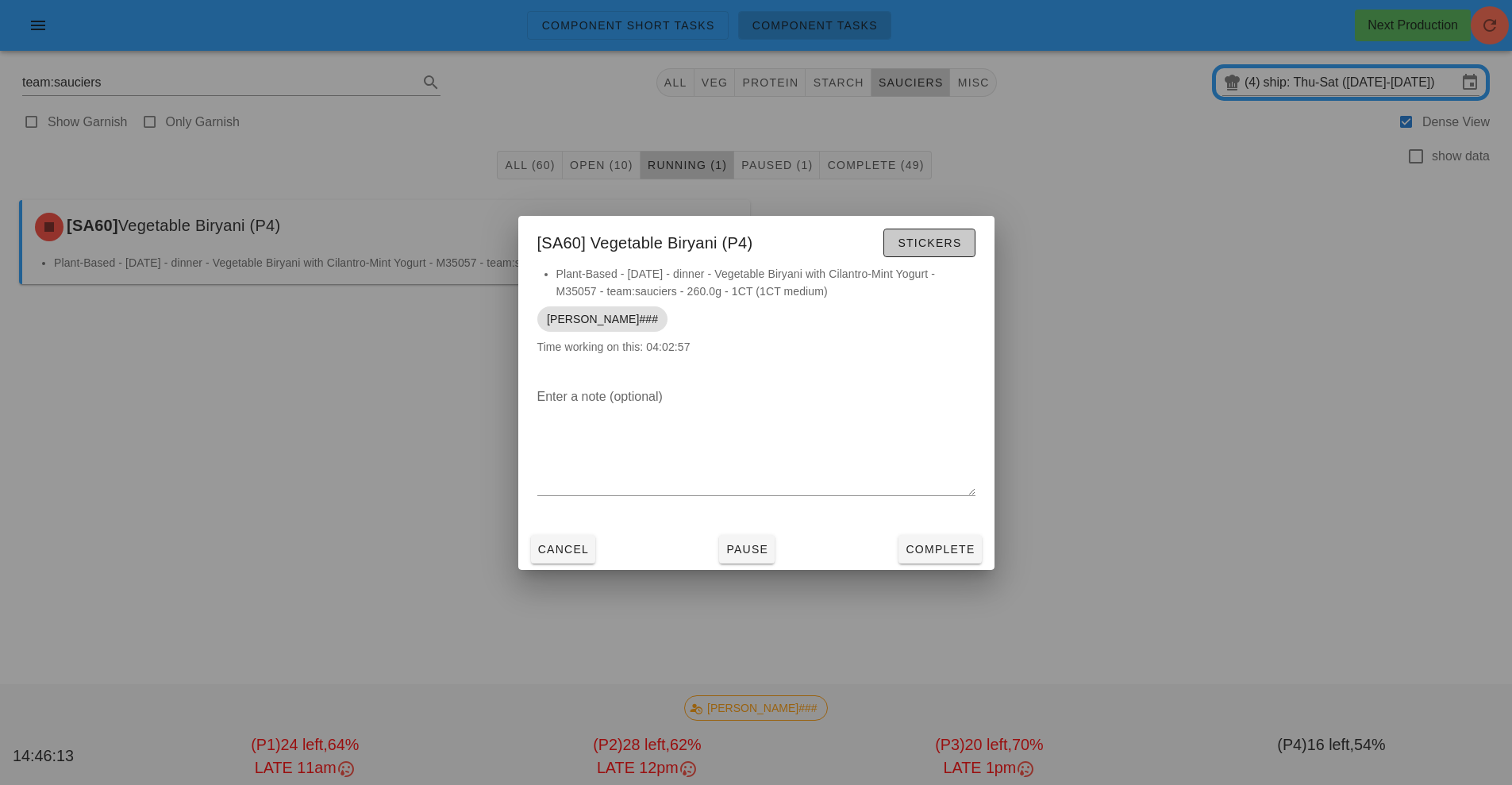
click at [945, 246] on span "Stickers" at bounding box center [929, 242] width 65 height 13
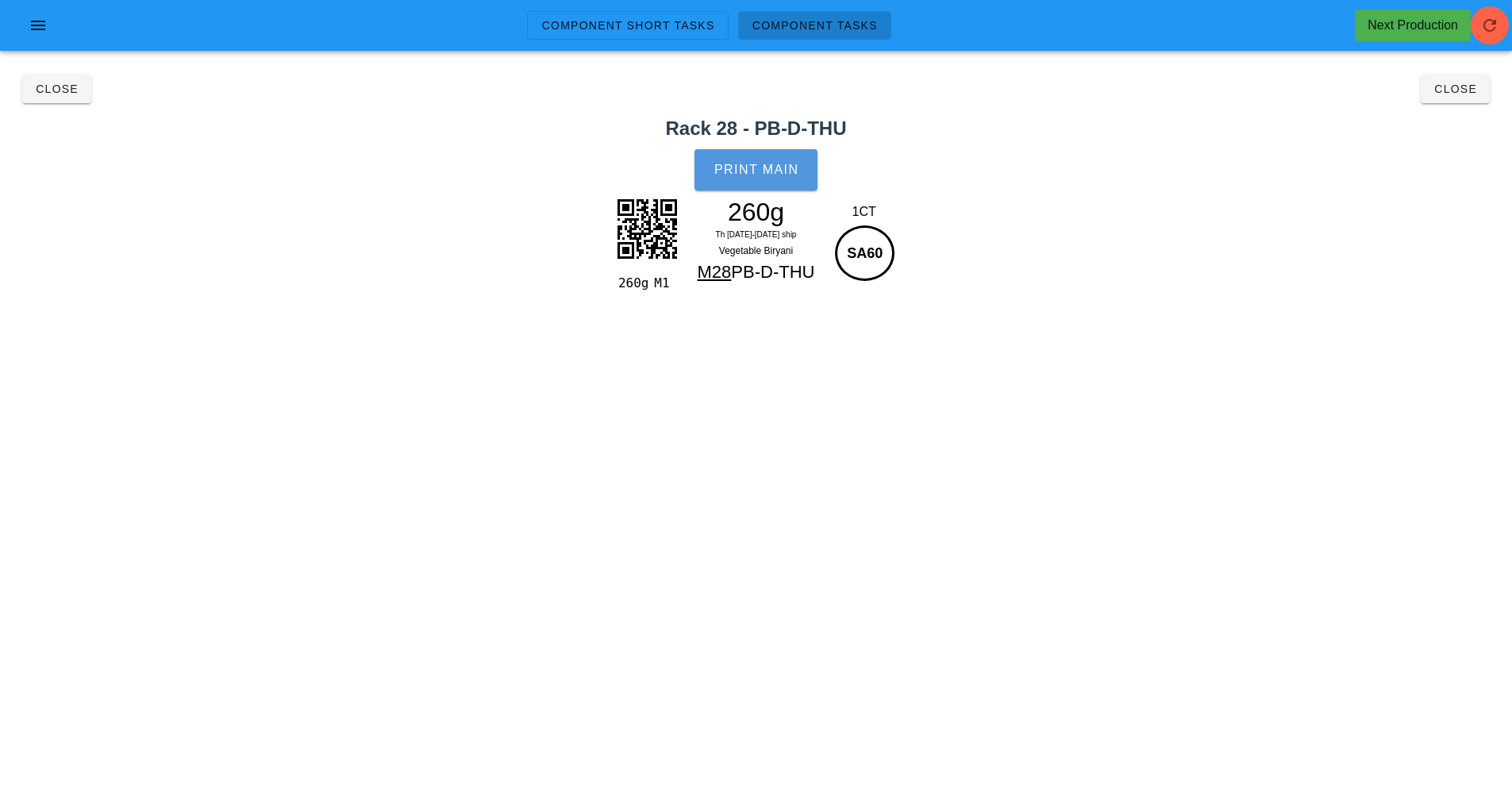
click at [765, 177] on button "Print Main" at bounding box center [755, 170] width 122 height 41
click at [64, 102] on button "Close" at bounding box center [57, 89] width 69 height 29
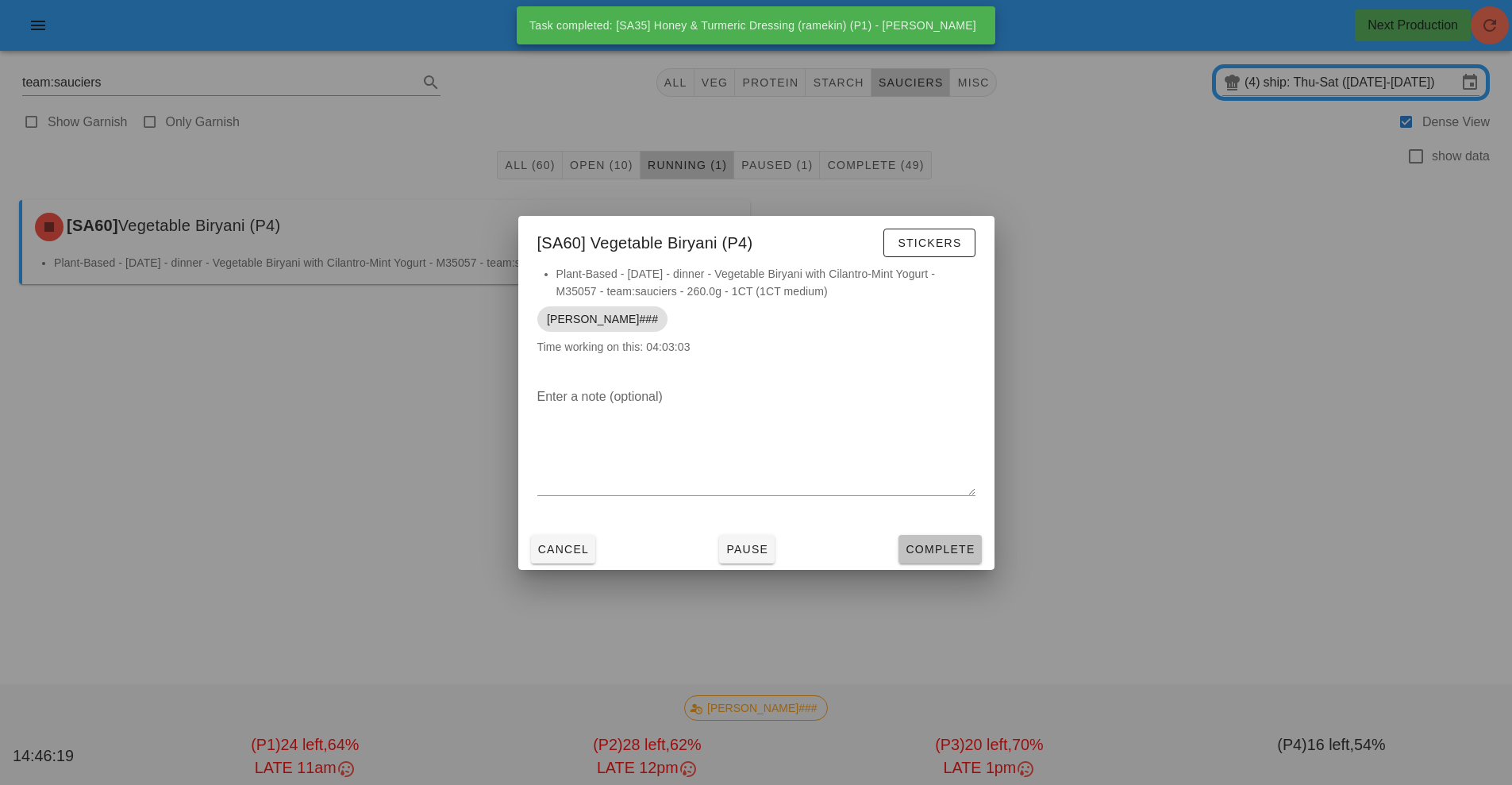
click at [932, 543] on span "Complete" at bounding box center [939, 549] width 69 height 13
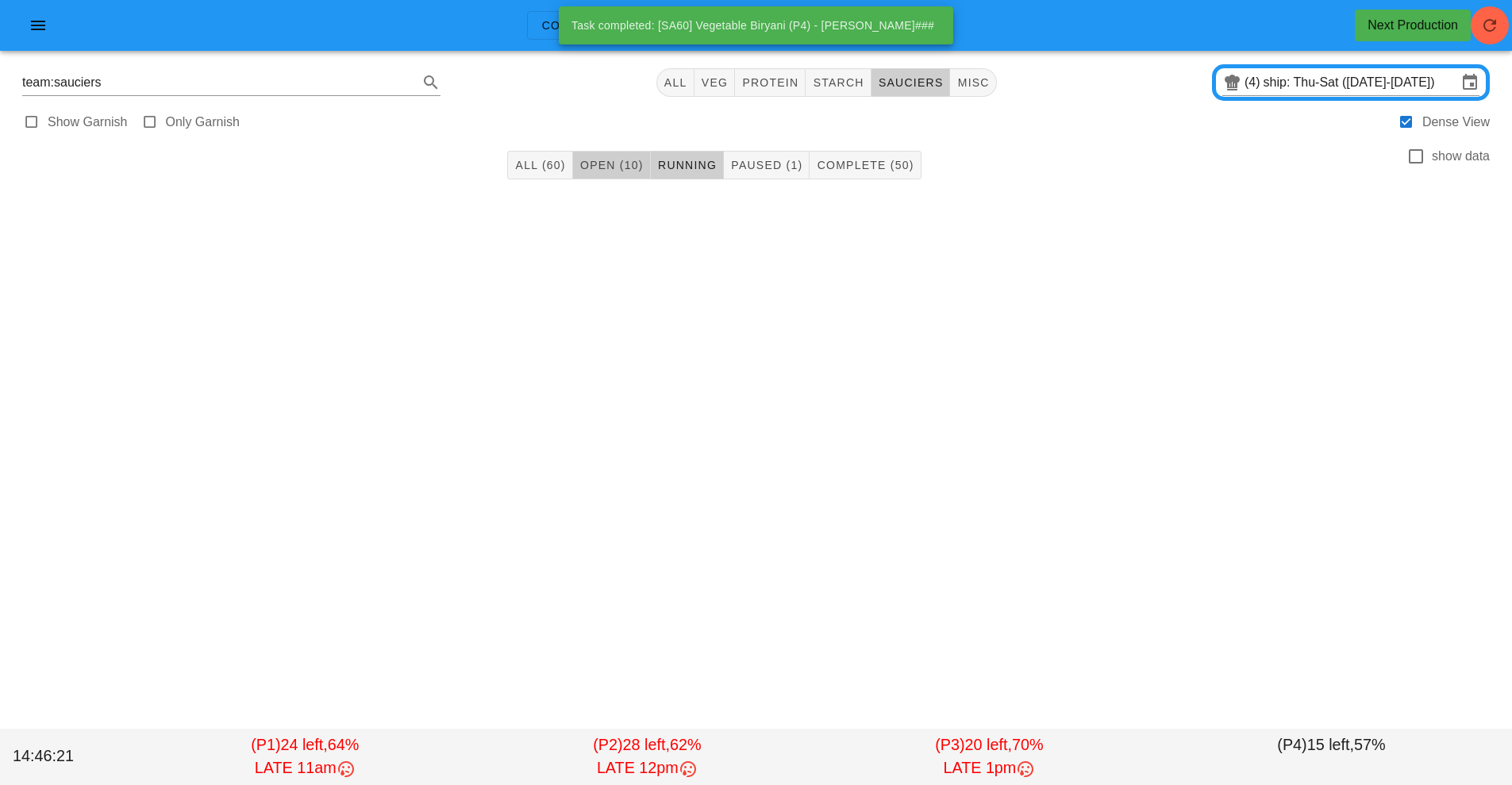
click at [594, 176] on button "Open (10)" at bounding box center [611, 165] width 78 height 29
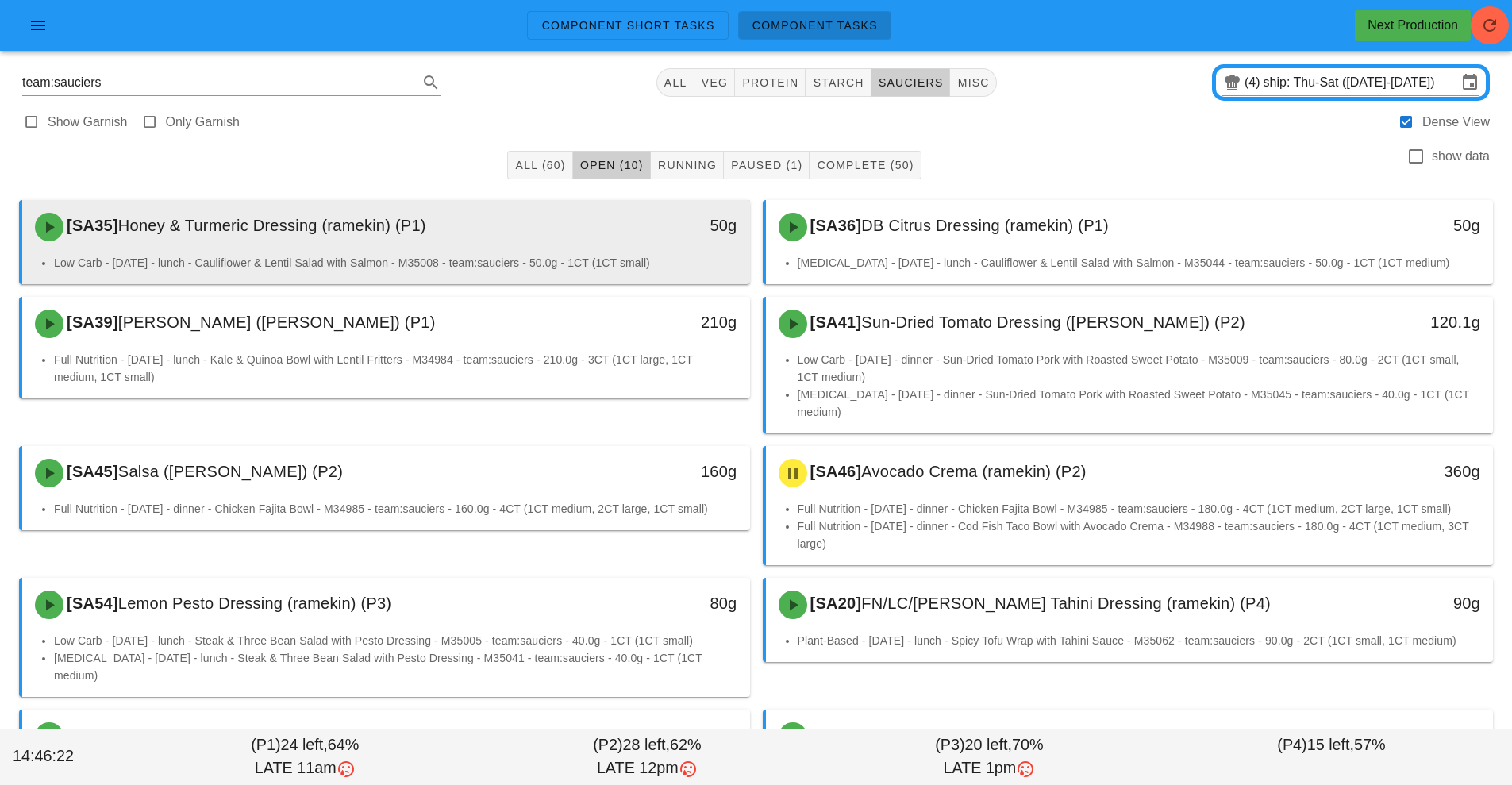
click at [446, 249] on div "[SA35] Honey & Turmeric Dressing (ramekin) (P1)" at bounding box center [295, 227] width 541 height 47
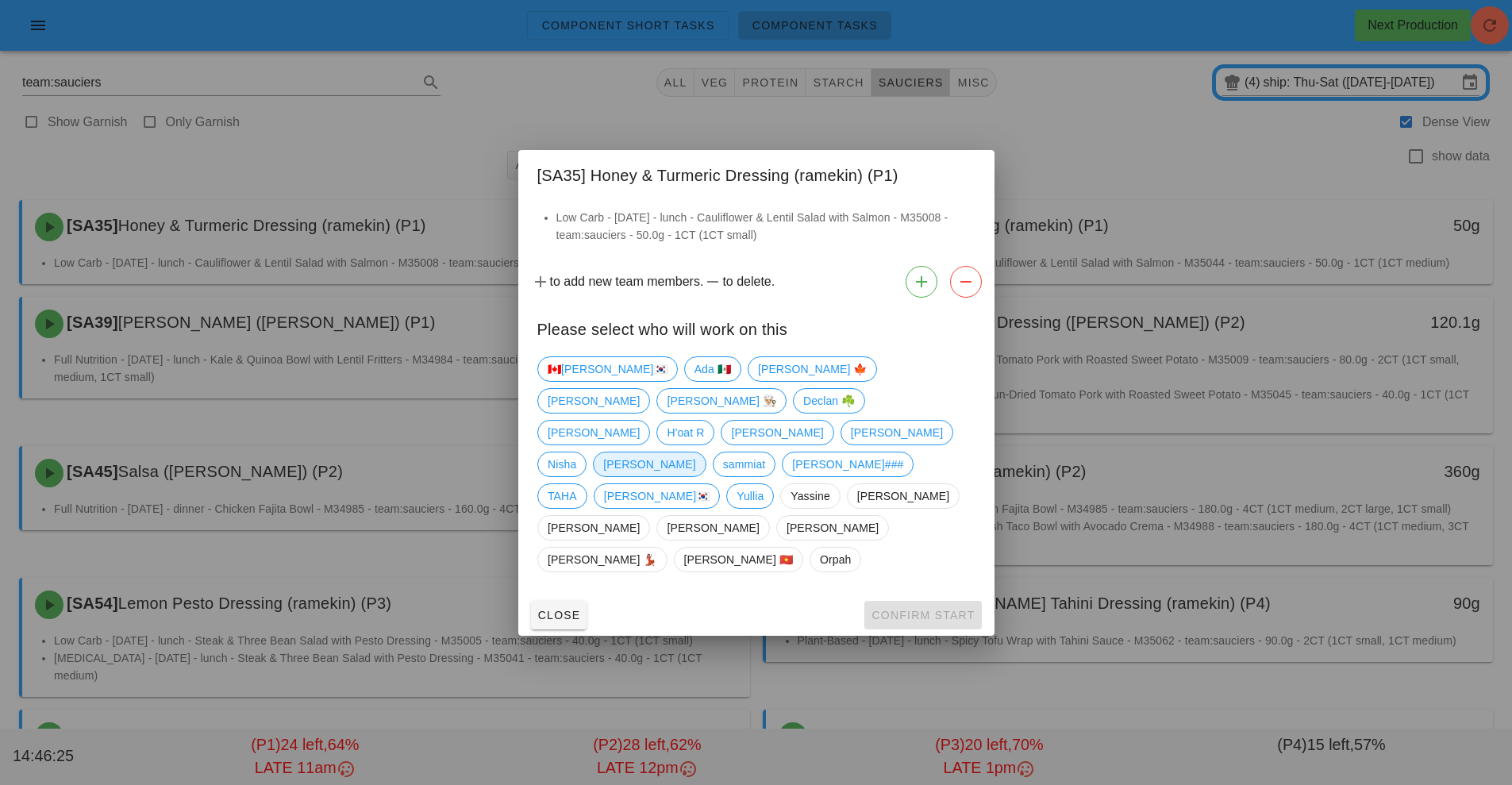
click at [695, 453] on span "[PERSON_NAME]" at bounding box center [649, 464] width 92 height 24
click at [918, 609] on span "Confirm Start" at bounding box center [923, 614] width 104 height 13
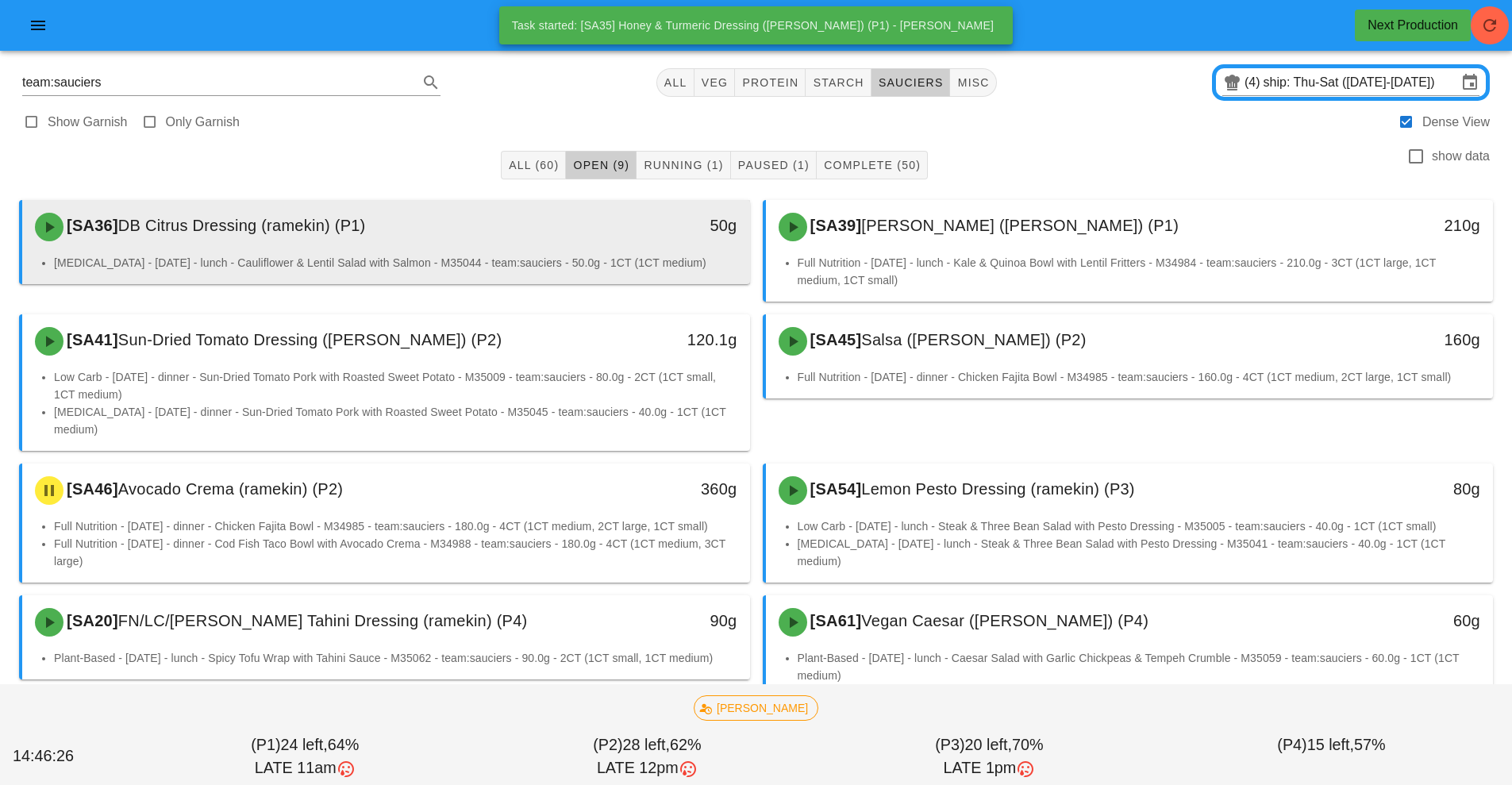
click at [511, 243] on div "[SA36] DB Citrus Dressing (ramekin) (P1)" at bounding box center [295, 227] width 541 height 47
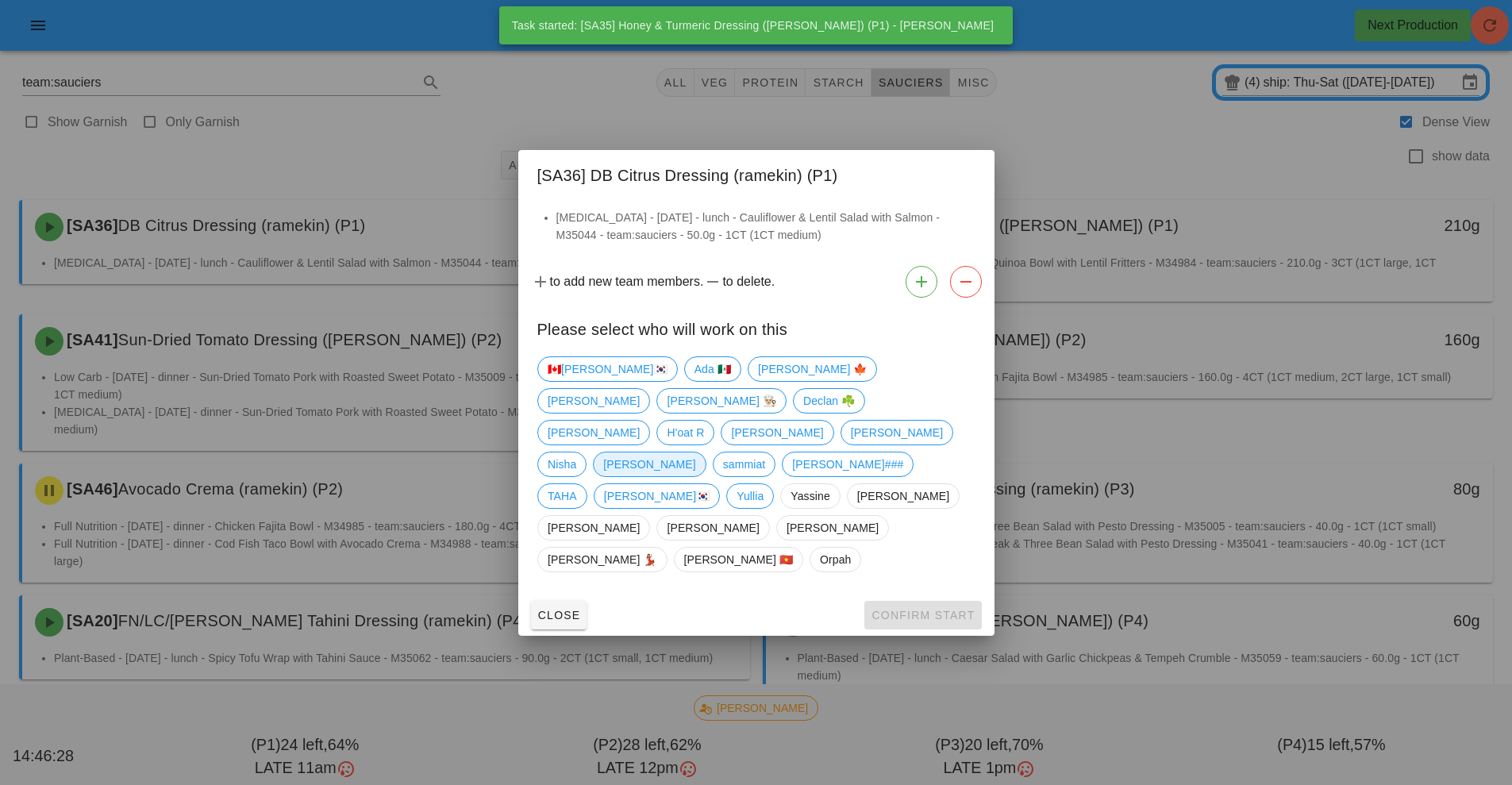
click at [695, 452] on span "[PERSON_NAME]" at bounding box center [649, 464] width 92 height 24
click at [934, 609] on span "Confirm Start" at bounding box center [923, 614] width 104 height 13
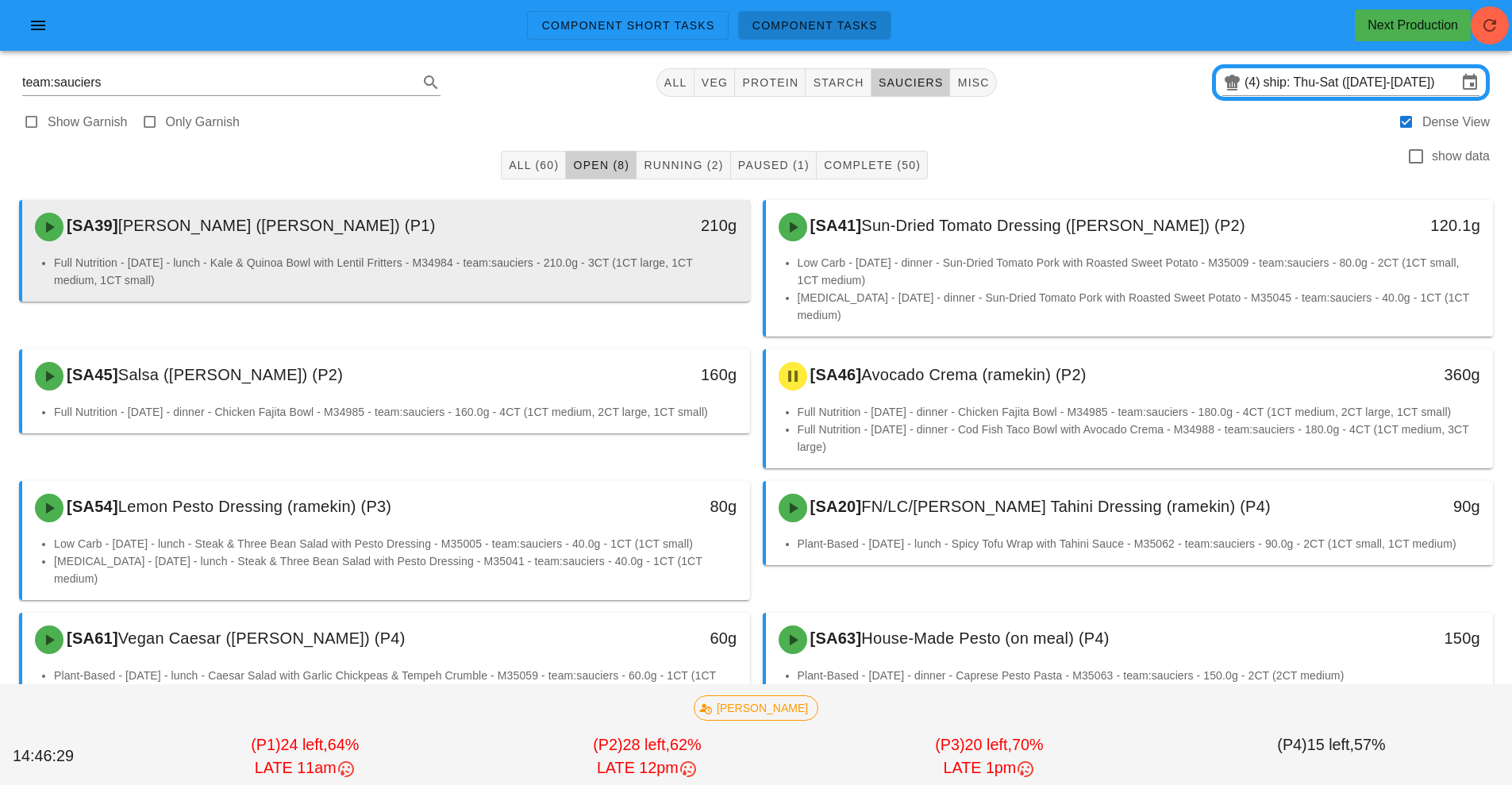
click at [574, 231] on div "210g" at bounding box center [656, 227] width 180 height 47
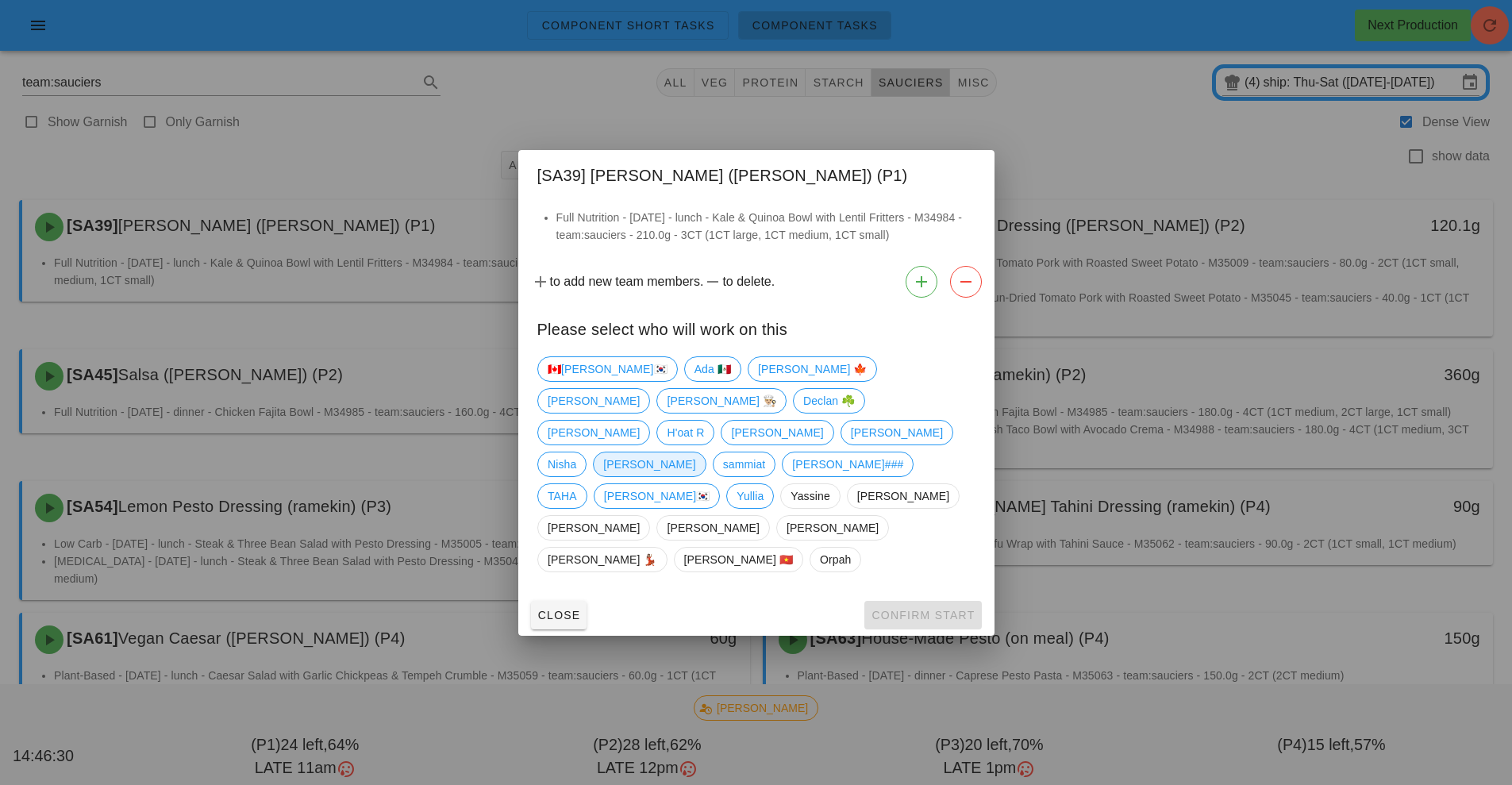
click at [695, 452] on span "[PERSON_NAME]" at bounding box center [649, 464] width 92 height 24
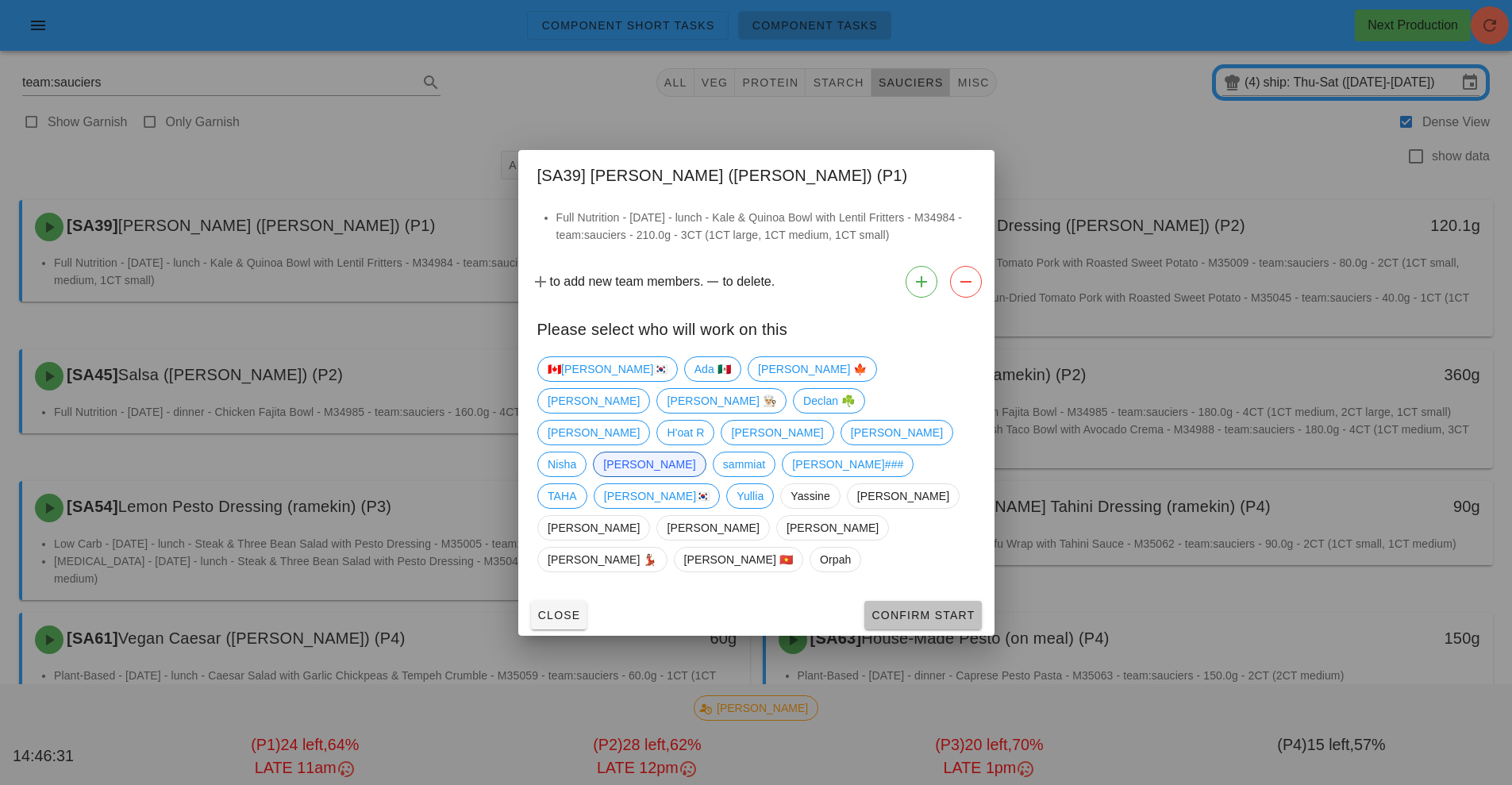
click at [928, 609] on span "Confirm Start" at bounding box center [923, 614] width 104 height 13
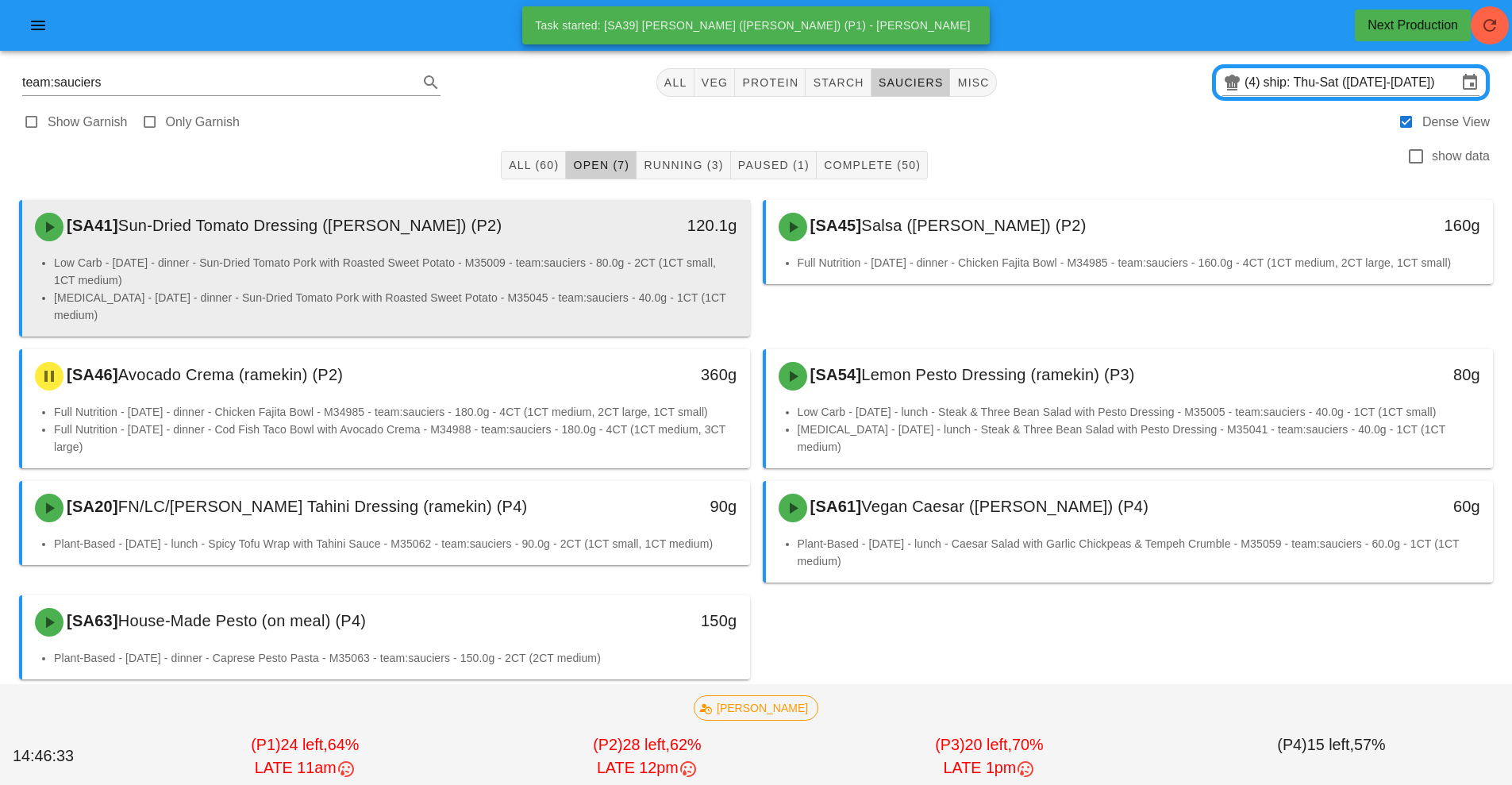
click at [578, 245] on div "120.1g" at bounding box center [656, 227] width 180 height 47
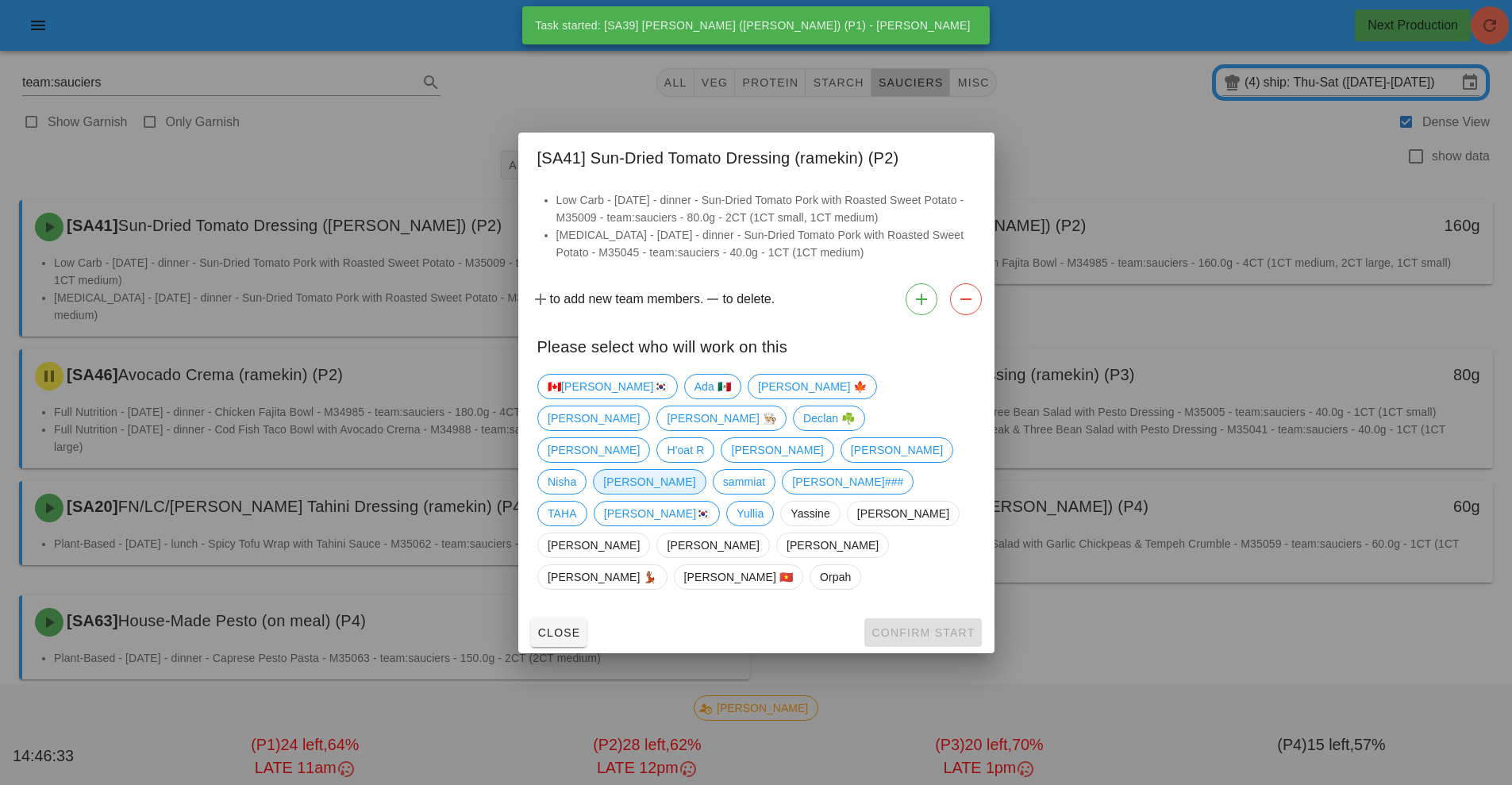
click at [695, 470] on span "[PERSON_NAME]" at bounding box center [649, 481] width 92 height 24
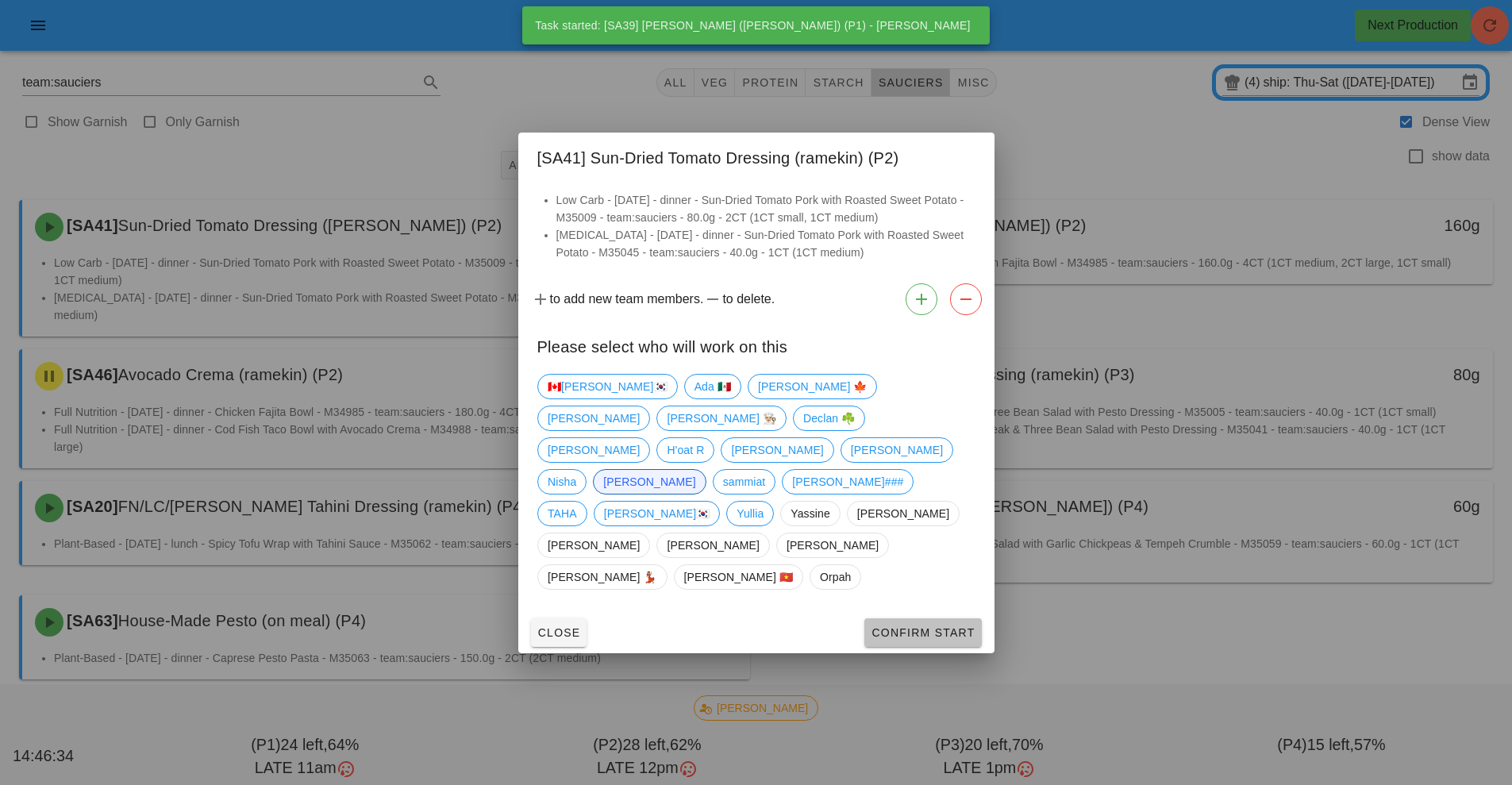
click at [932, 626] on span "Confirm Start" at bounding box center [923, 632] width 104 height 13
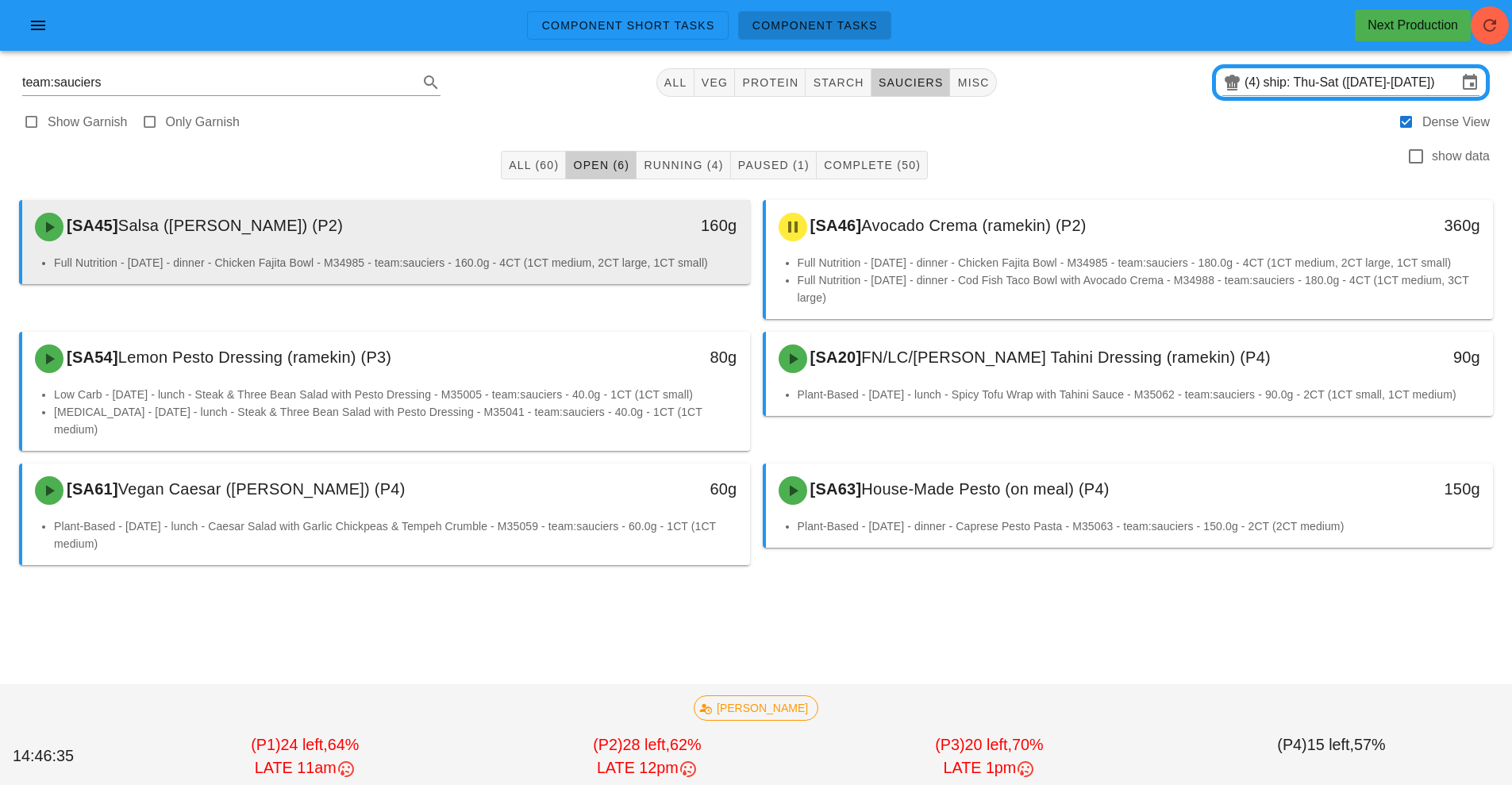
click at [626, 255] on li "Full Nutrition - [DATE] - dinner - Chicken Fajita Bowl - M34985 - team:sauciers…" at bounding box center [395, 262] width 684 height 17
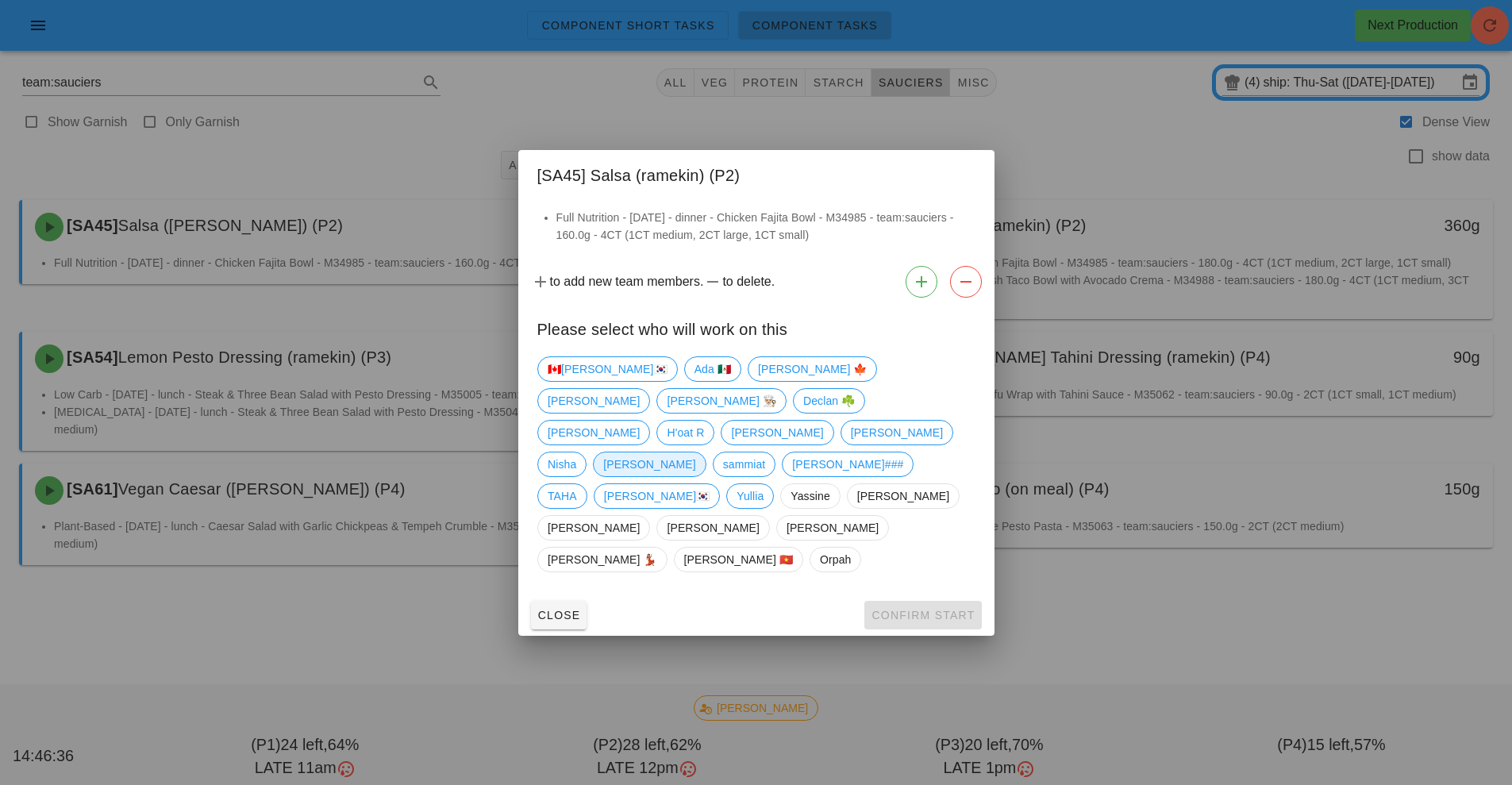
click at [695, 454] on span "[PERSON_NAME]" at bounding box center [649, 464] width 92 height 24
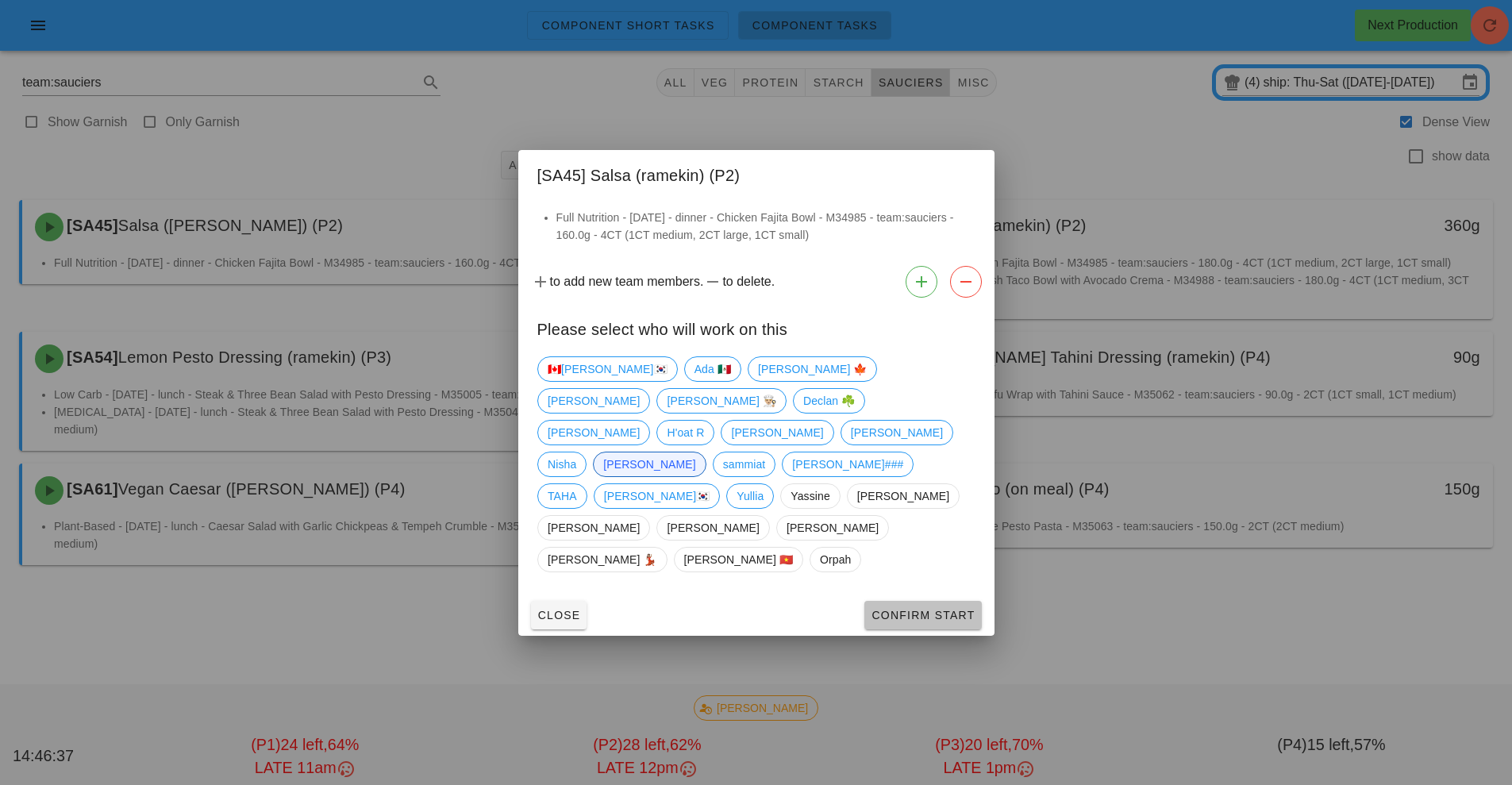
click at [926, 609] on span "Confirm Start" at bounding box center [923, 614] width 104 height 13
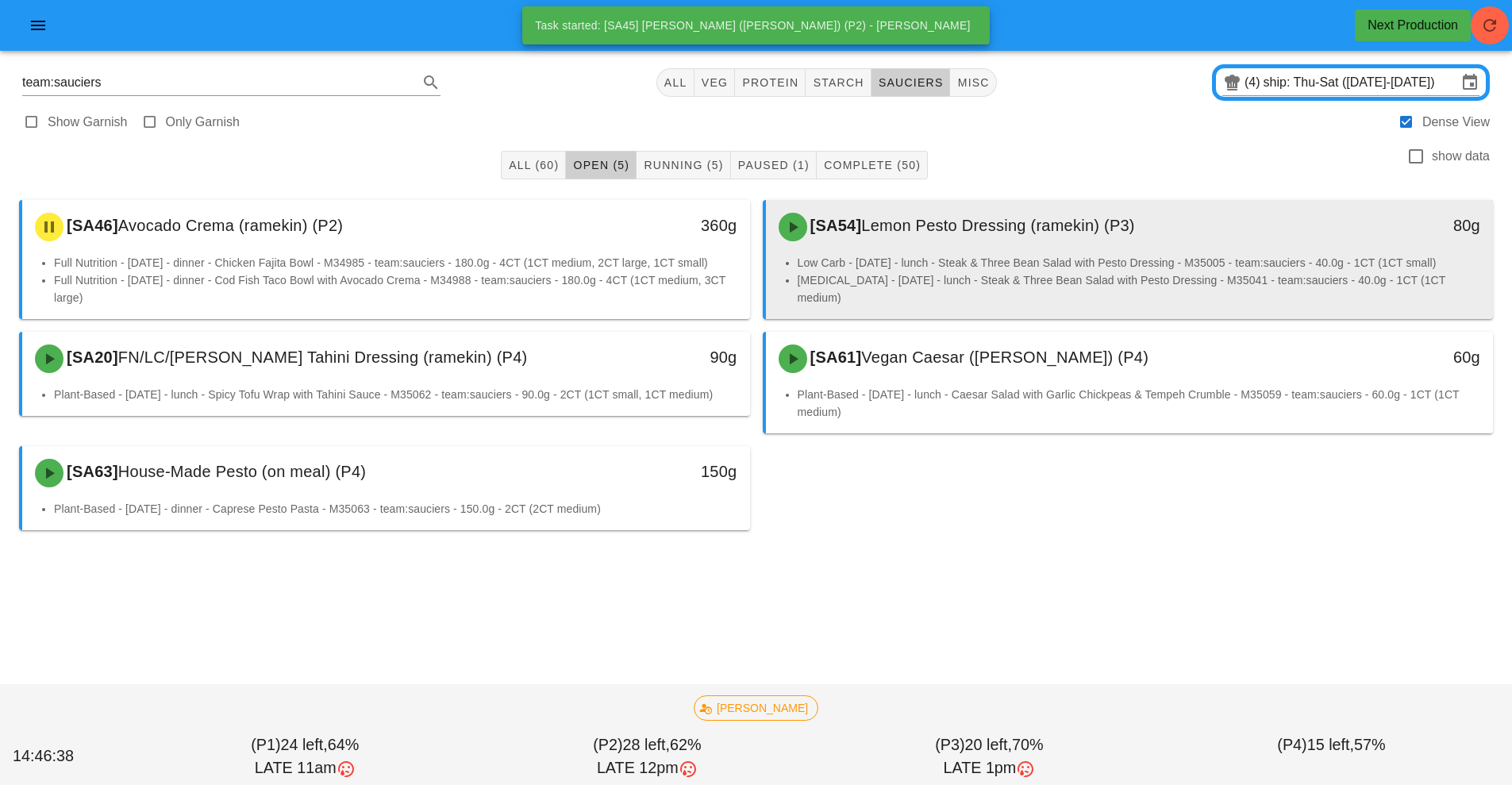
click at [847, 255] on li "Low Carb - [DATE] - lunch - Steak & Three Bean Salad with Pesto Dressing - M350…" at bounding box center [1139, 262] width 684 height 17
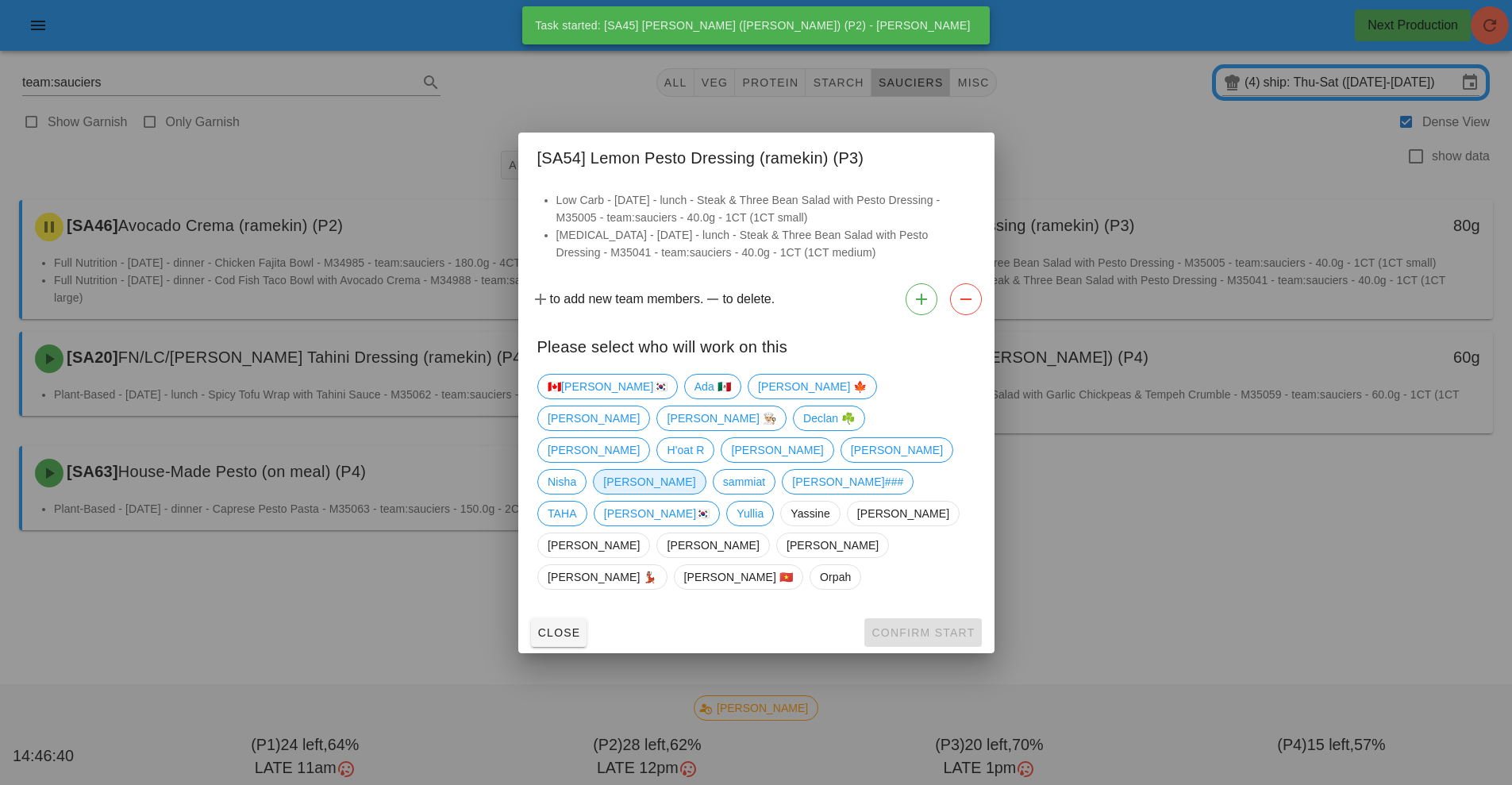
click at [695, 470] on span "[PERSON_NAME]" at bounding box center [649, 481] width 92 height 24
click at [931, 626] on span "Confirm Start" at bounding box center [923, 632] width 104 height 13
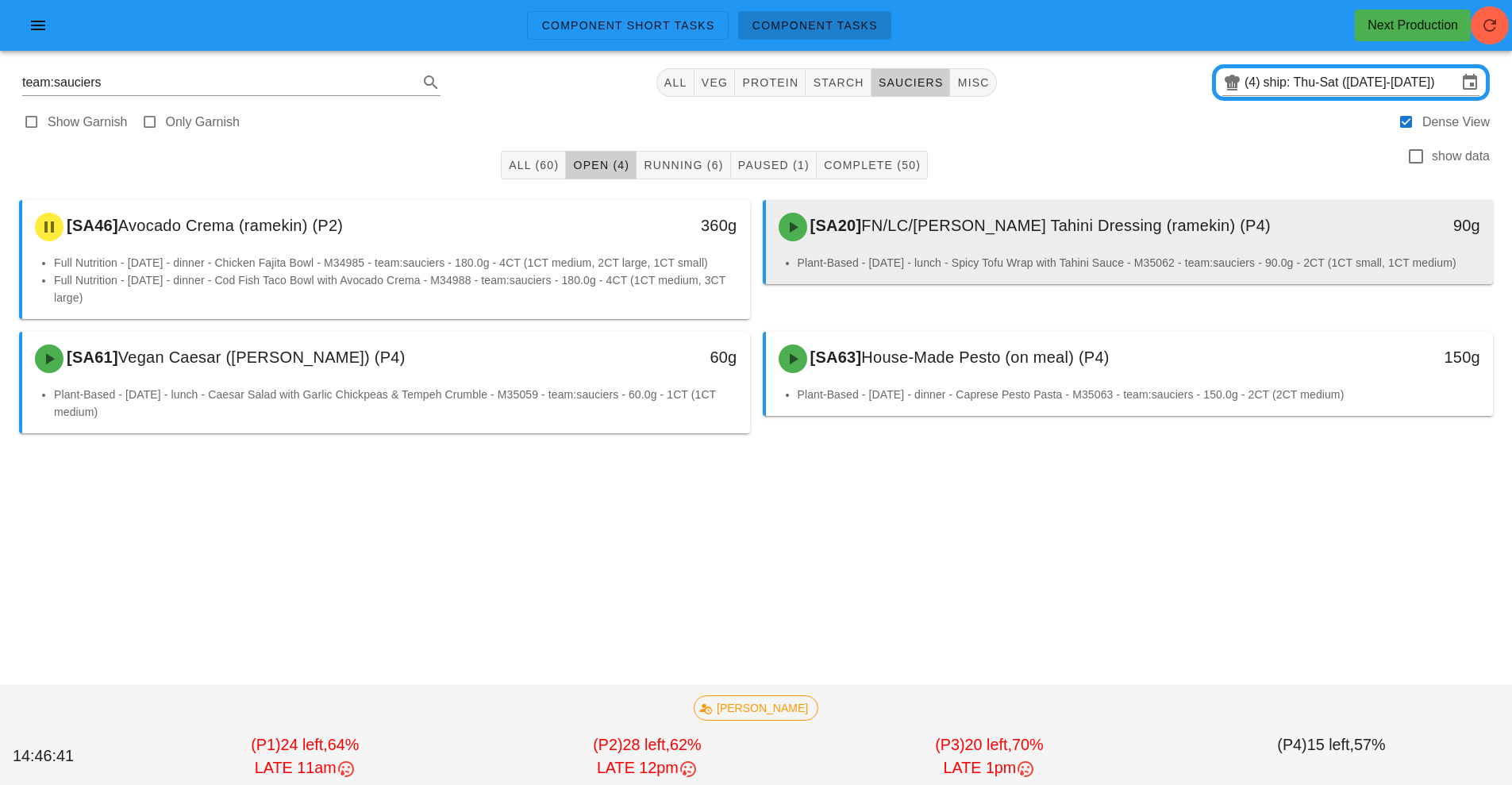
click at [952, 257] on li "Plant-Based - [DATE] - lunch - Spicy Tofu Wrap with Tahini Sauce - M35062 - tea…" at bounding box center [1139, 262] width 684 height 17
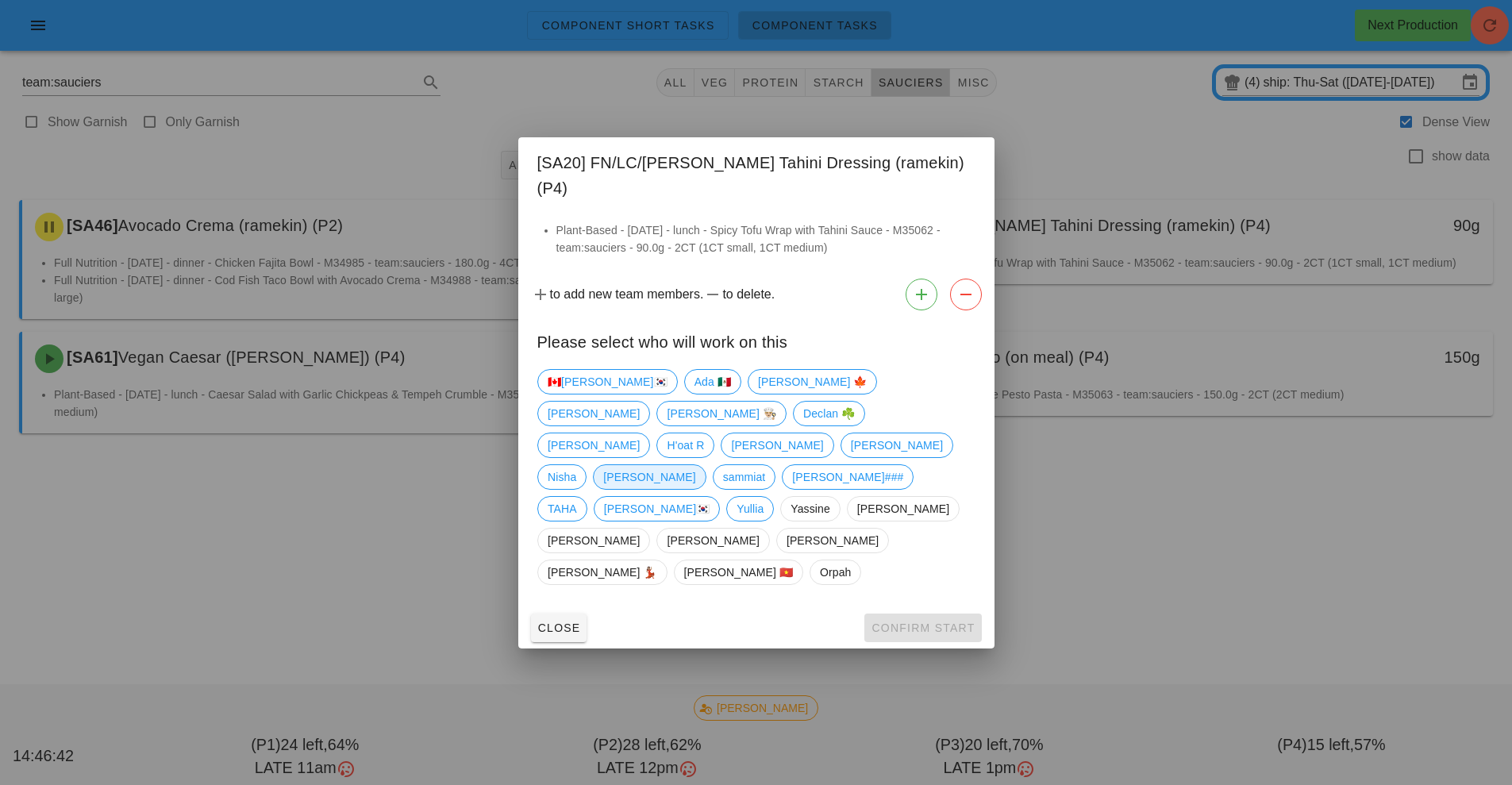
click at [695, 465] on span "[PERSON_NAME]" at bounding box center [649, 476] width 92 height 24
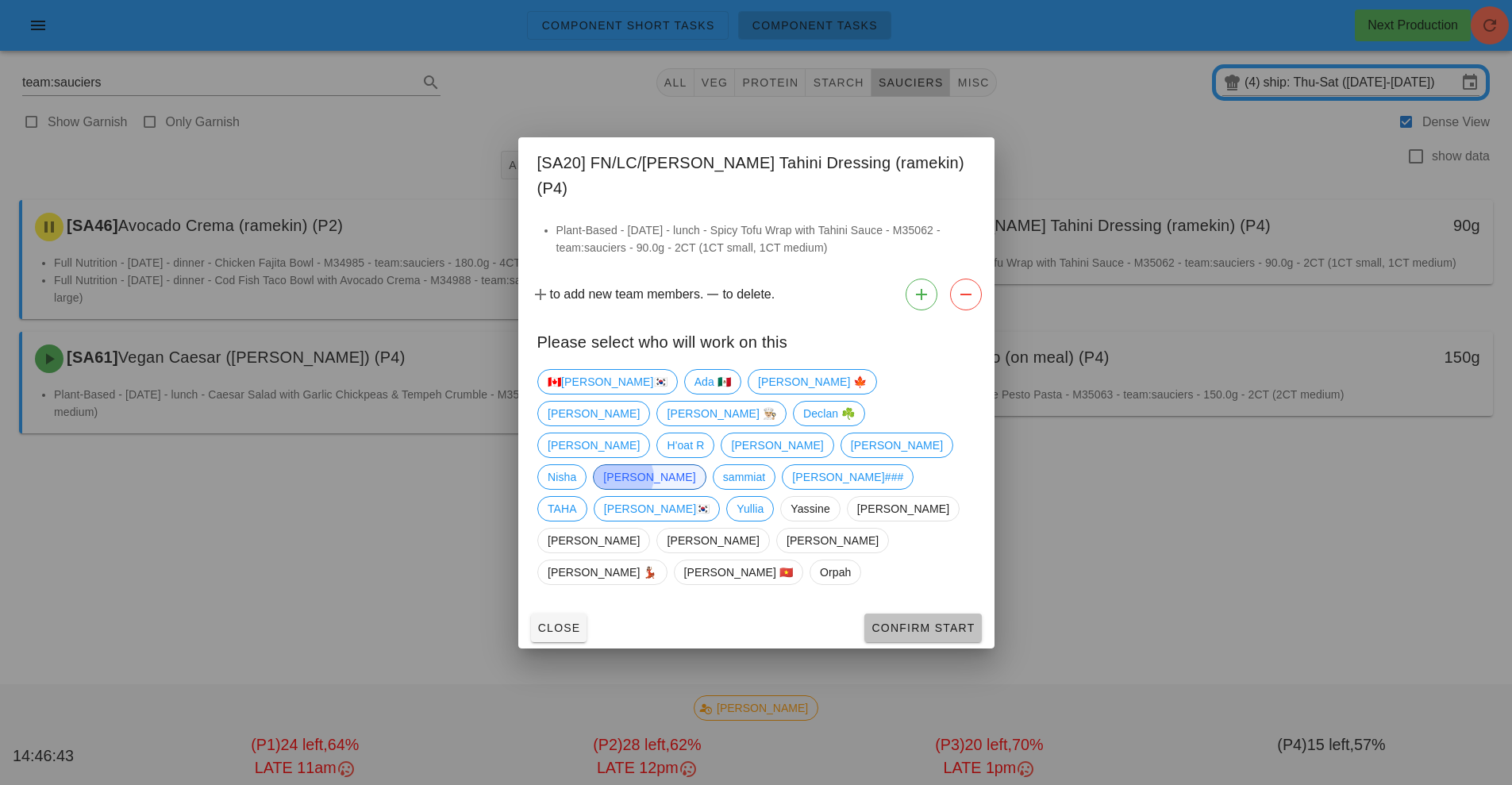
click at [943, 622] on span "Confirm Start" at bounding box center [923, 628] width 104 height 13
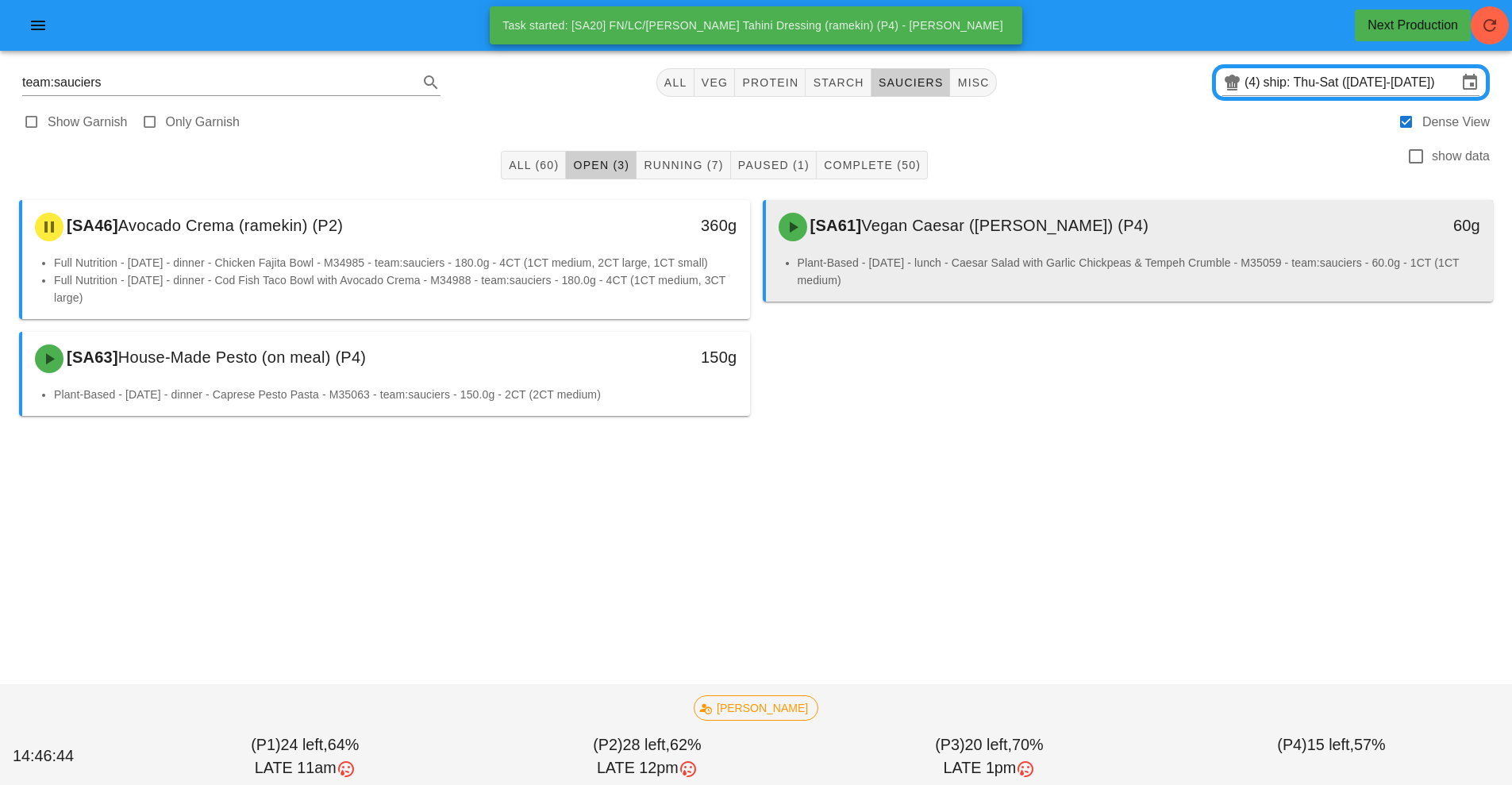
click at [962, 249] on div "[SA61] Vegan Caesar ([PERSON_NAME]) (P4)" at bounding box center [1040, 227] width 541 height 47
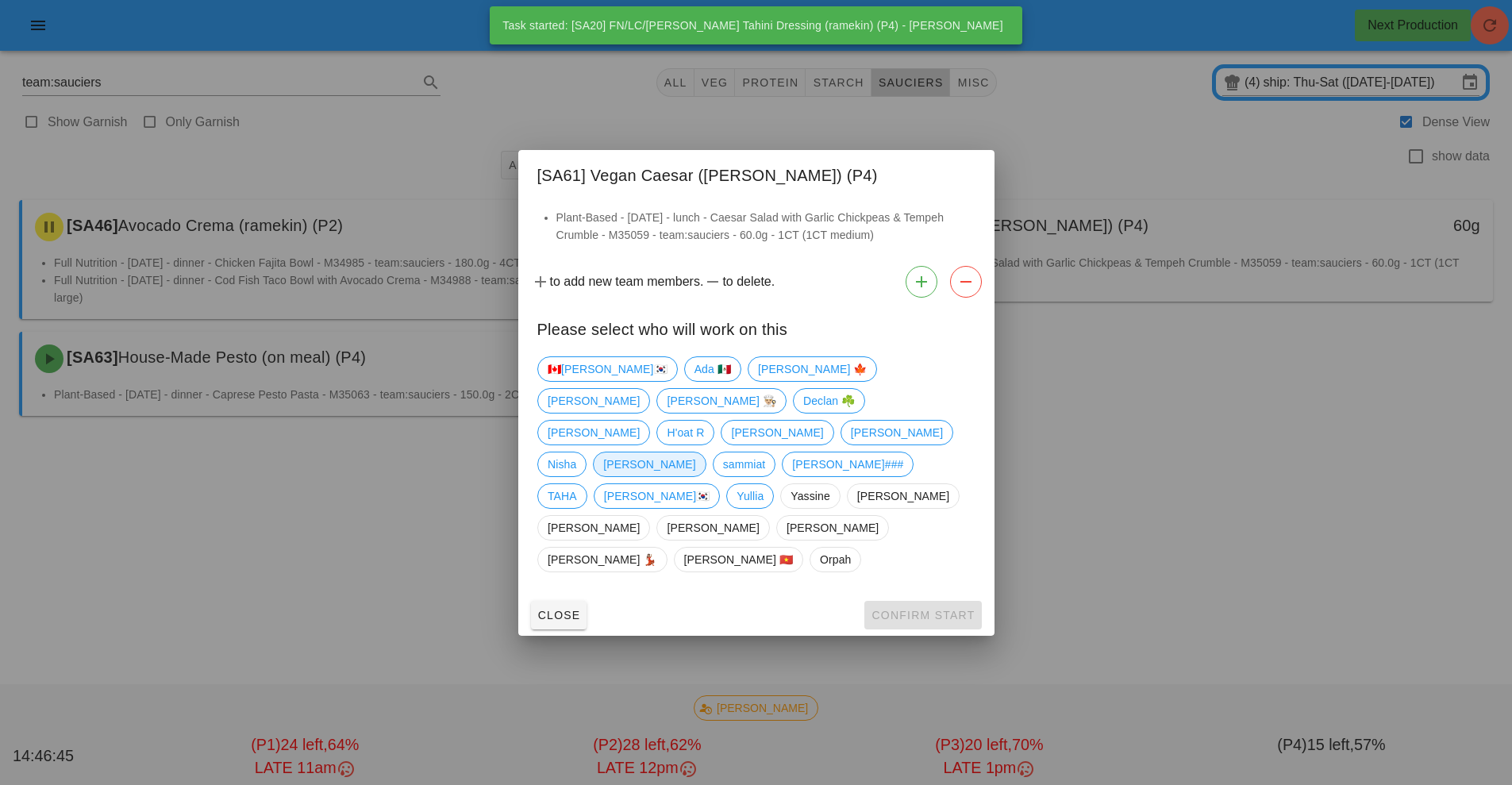
click at [695, 453] on span "[PERSON_NAME]" at bounding box center [649, 464] width 92 height 24
click at [945, 609] on span "Confirm Start" at bounding box center [923, 614] width 104 height 13
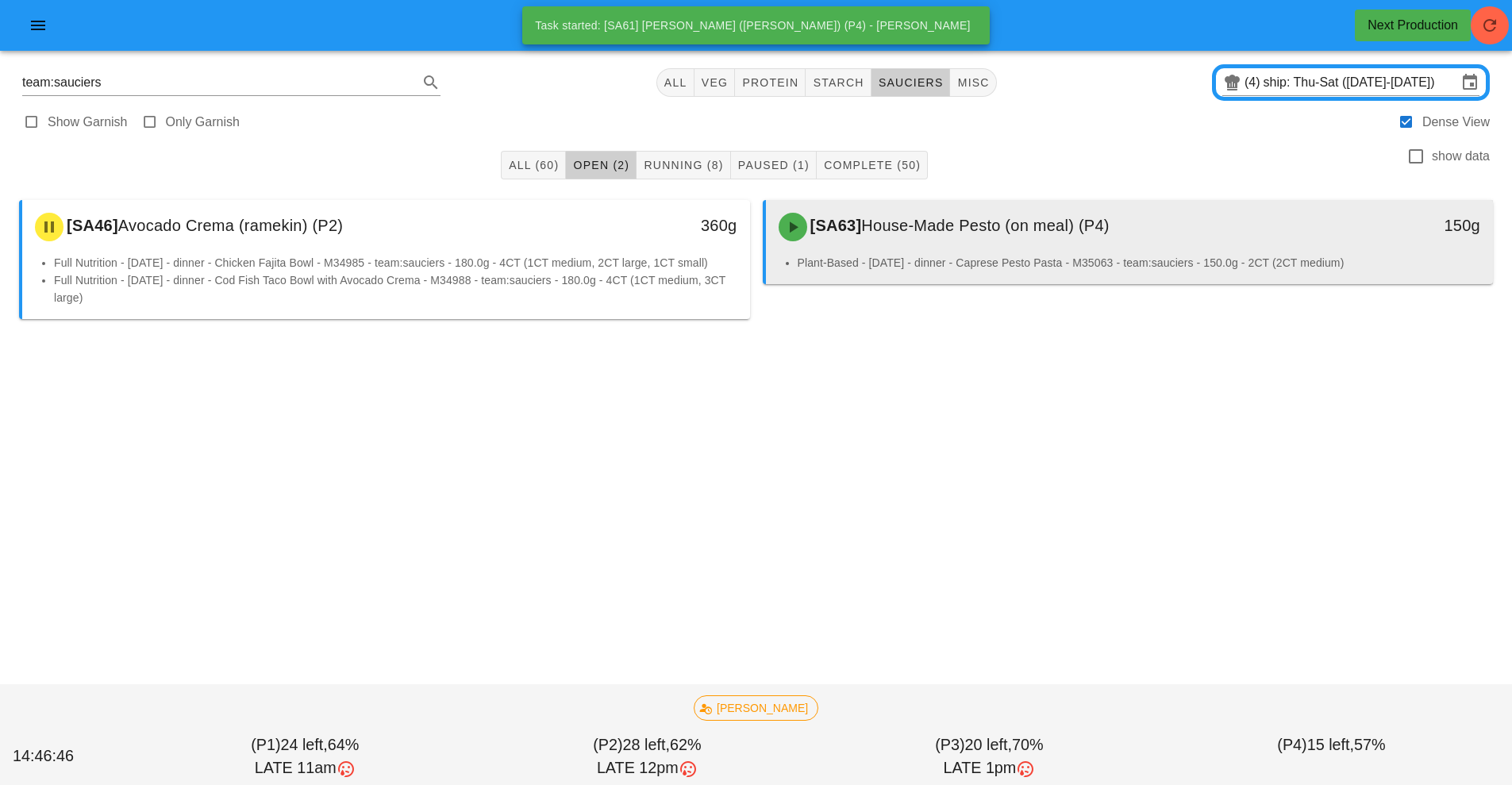
click at [942, 250] on div "[SA63] House-Made Pesto (on meal) (P4)" at bounding box center [1040, 227] width 541 height 47
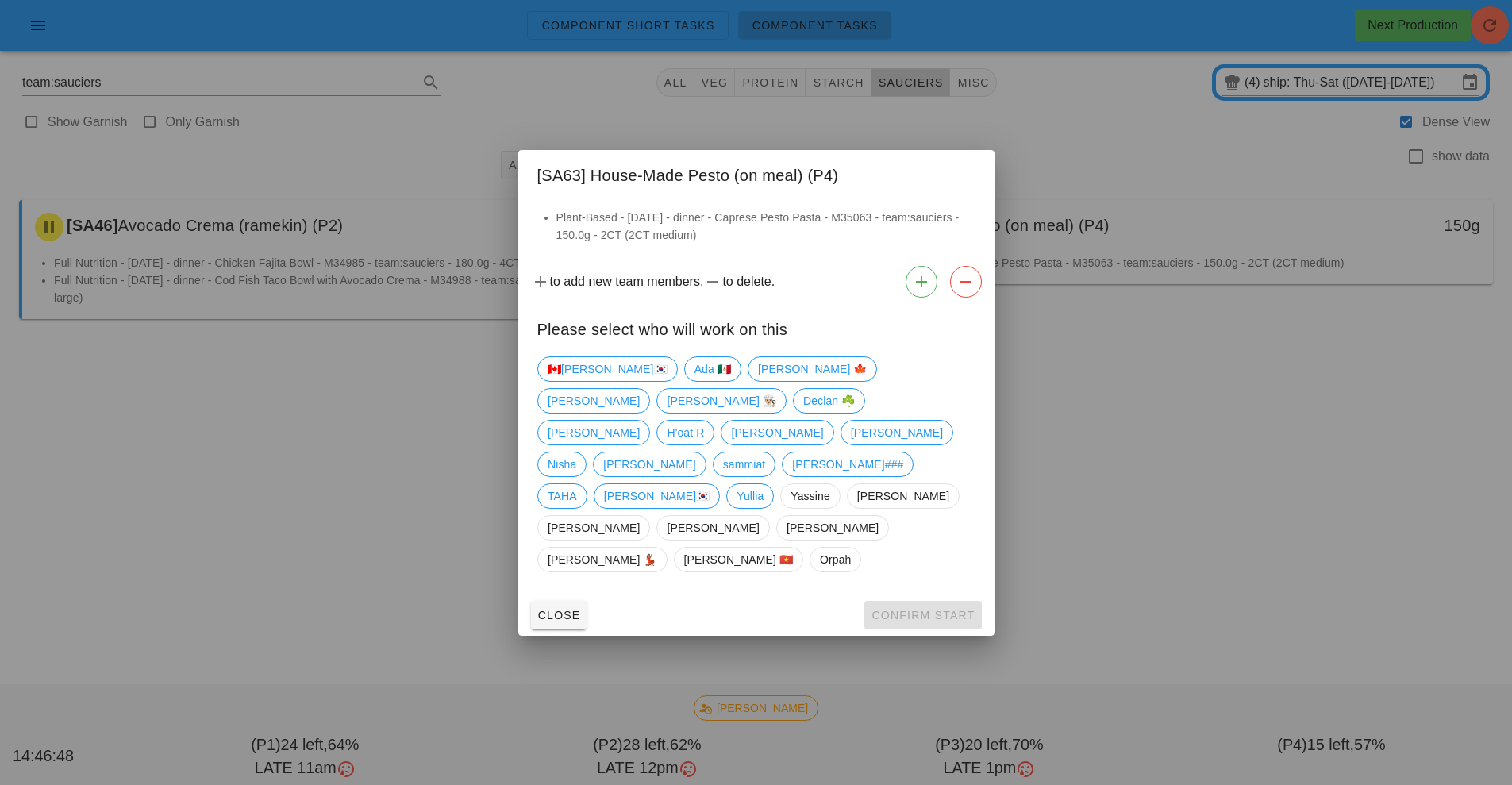
click at [935, 595] on div "Close Confirm Start" at bounding box center [756, 615] width 476 height 41
click at [695, 452] on span "[PERSON_NAME]" at bounding box center [649, 464] width 92 height 24
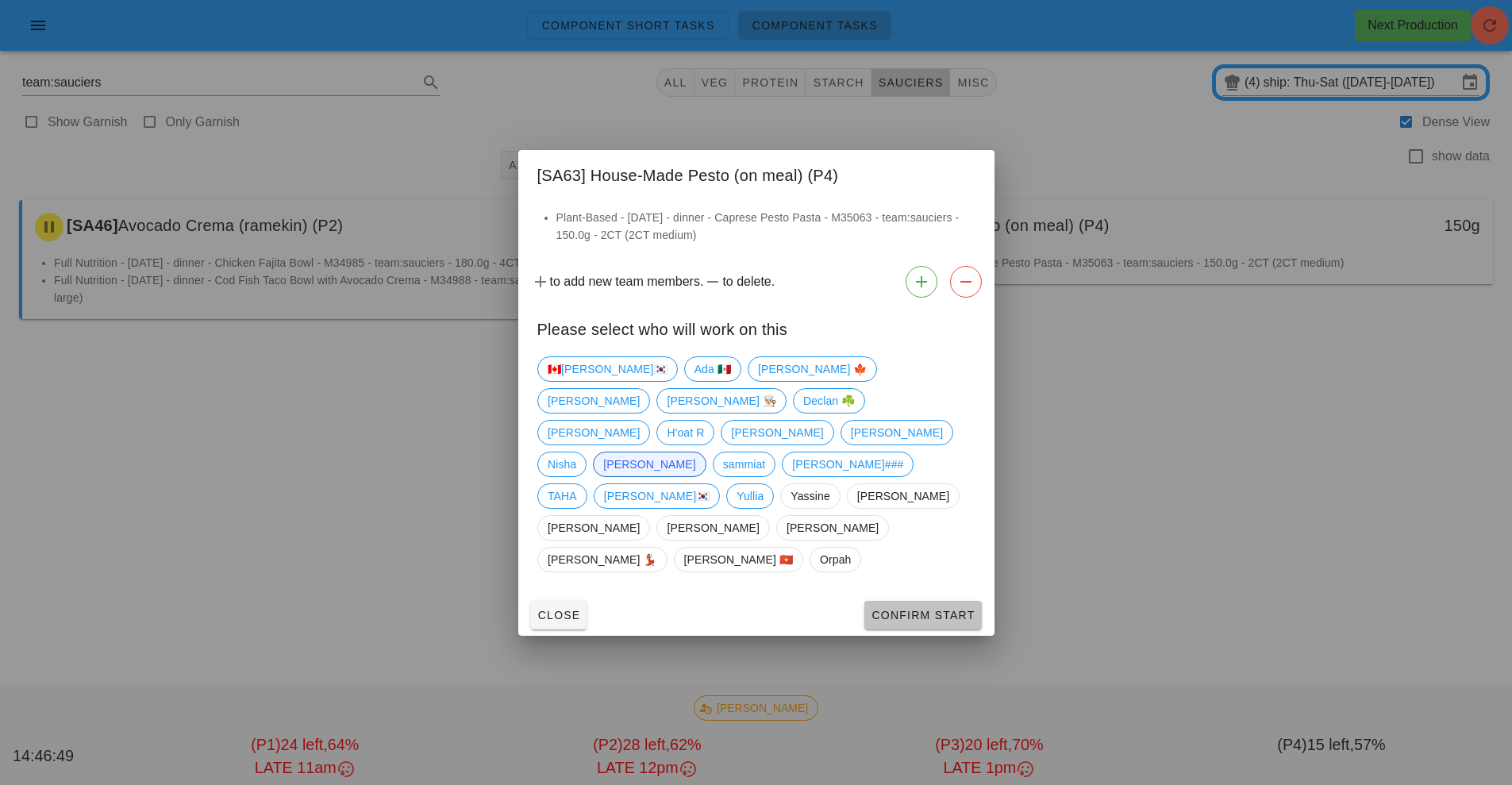
click at [941, 609] on span "Confirm Start" at bounding box center [923, 614] width 104 height 13
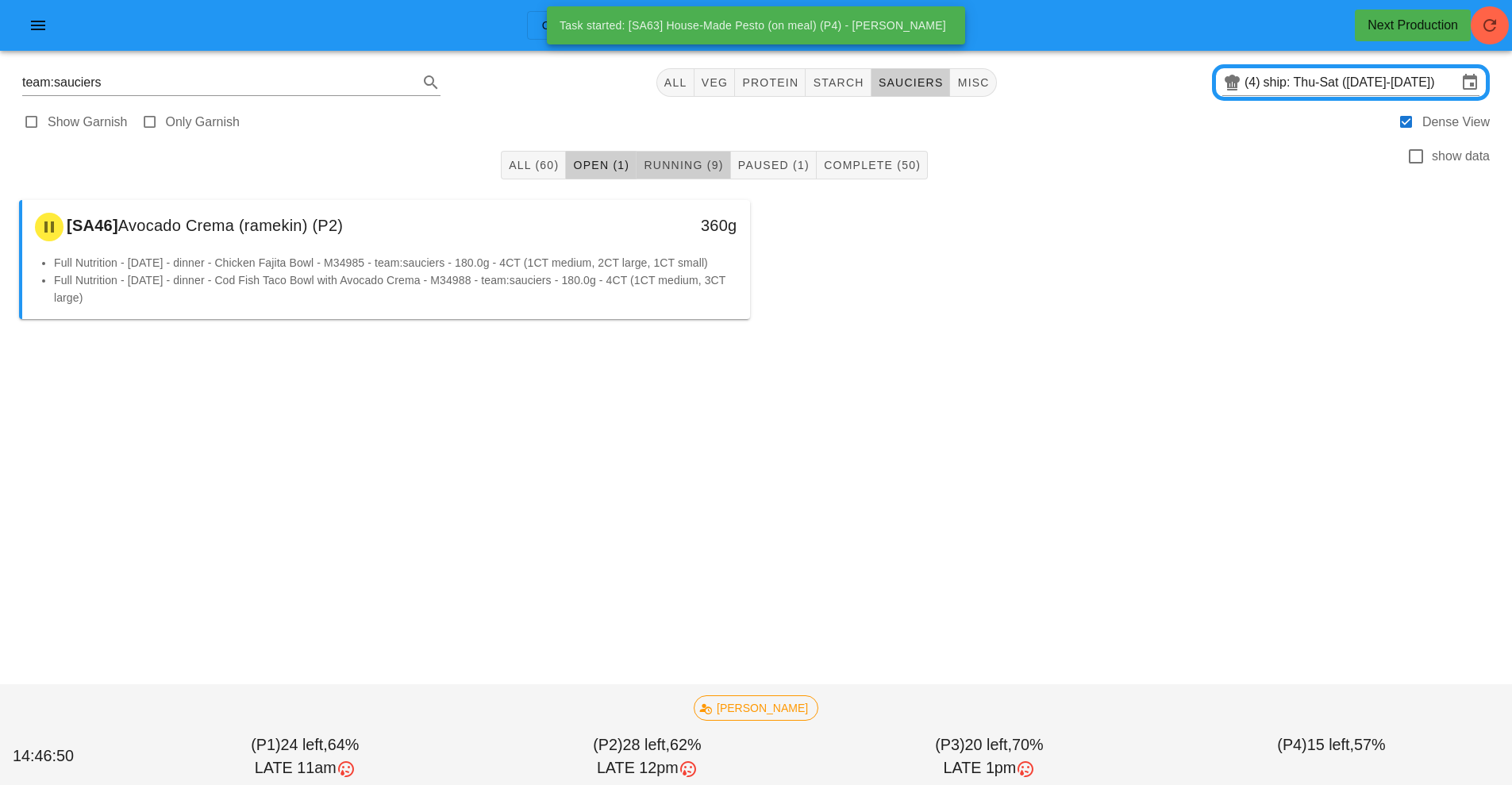
click at [704, 165] on span "Running (9)" at bounding box center [683, 165] width 80 height 13
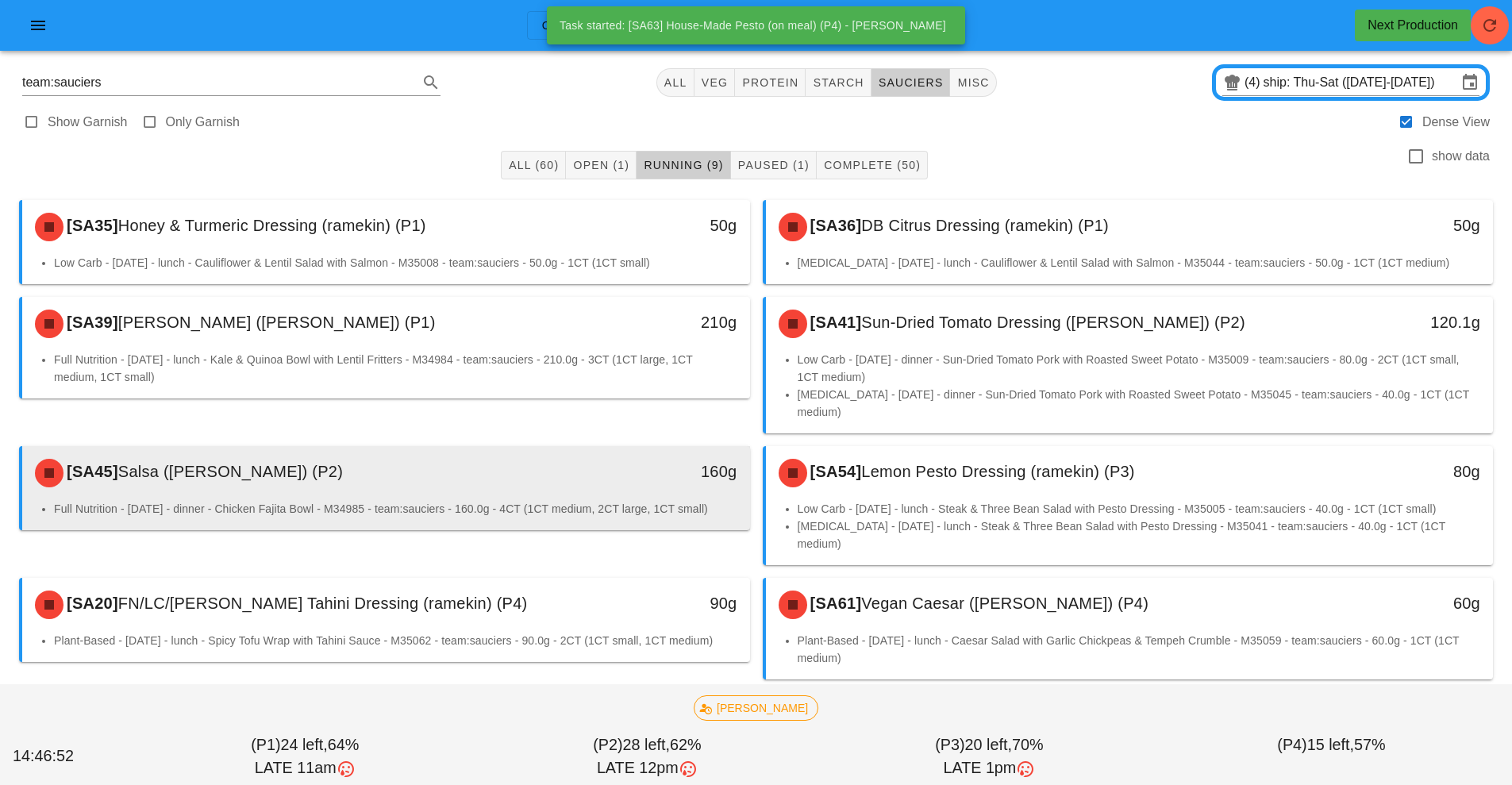
click at [649, 478] on div "160g" at bounding box center [656, 473] width 180 height 47
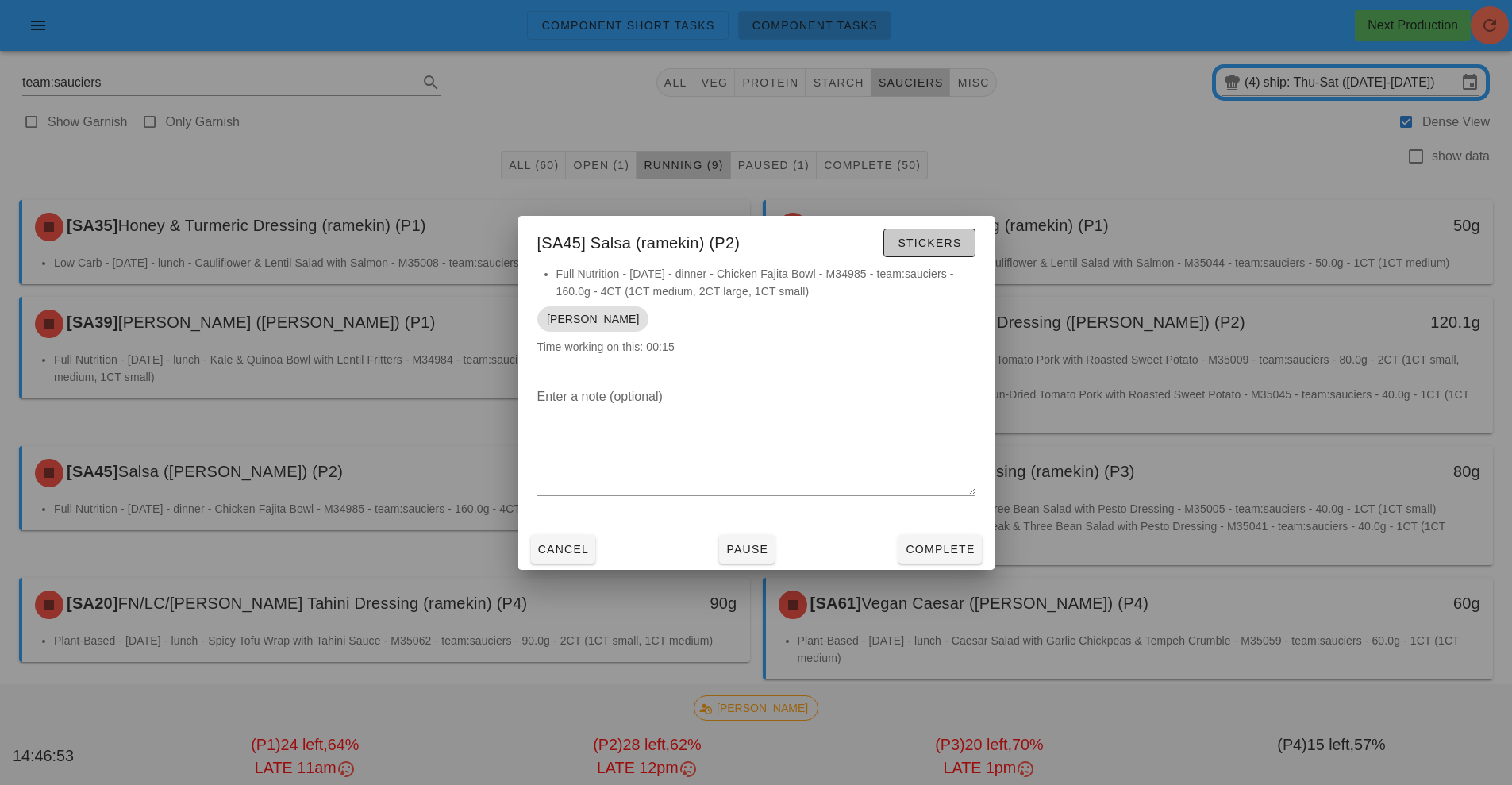
click at [922, 251] on button "Stickers" at bounding box center [929, 243] width 92 height 29
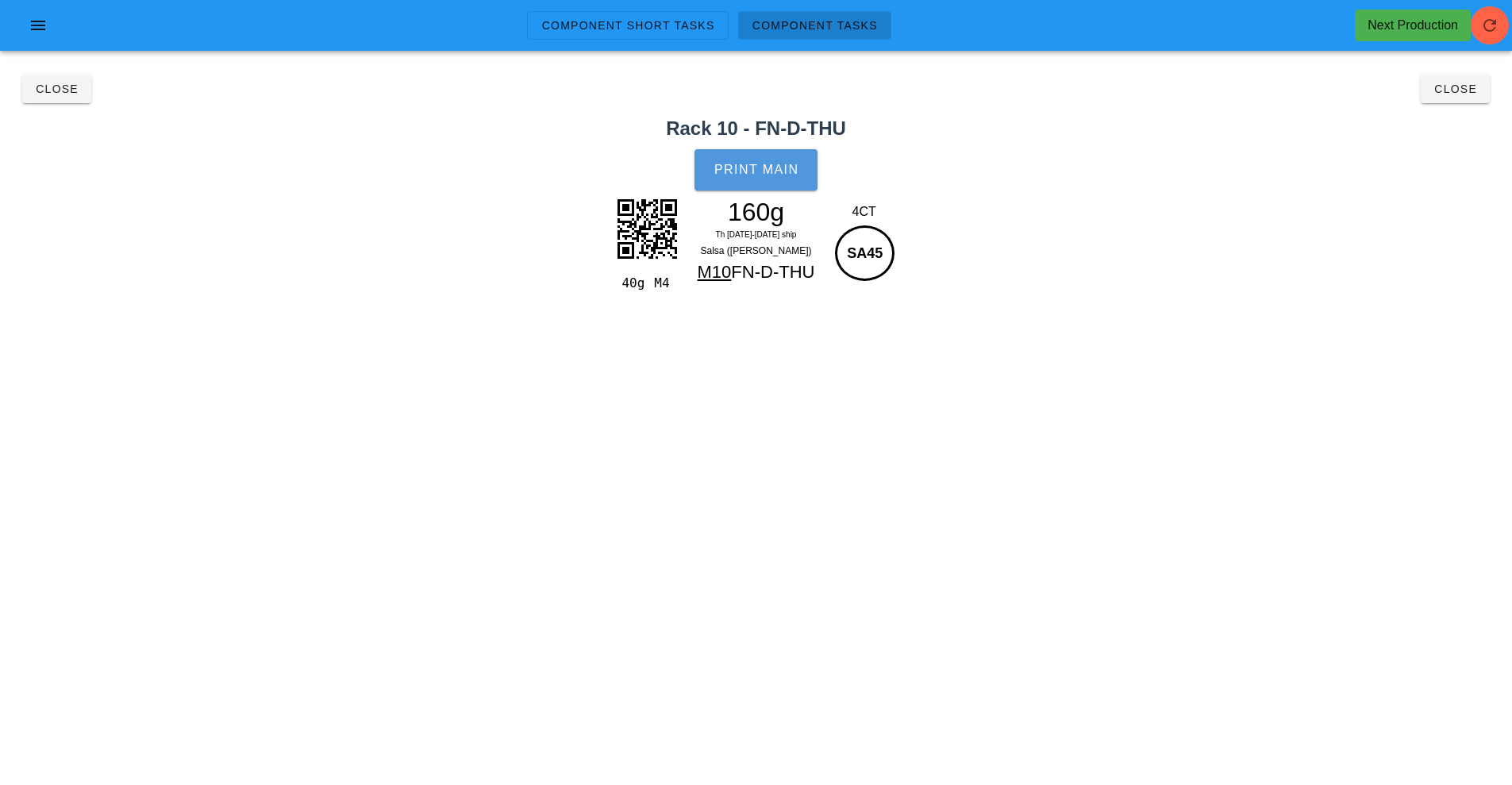
click at [770, 178] on button "Print Main" at bounding box center [755, 170] width 122 height 41
